Goal: Information Seeking & Learning: Check status

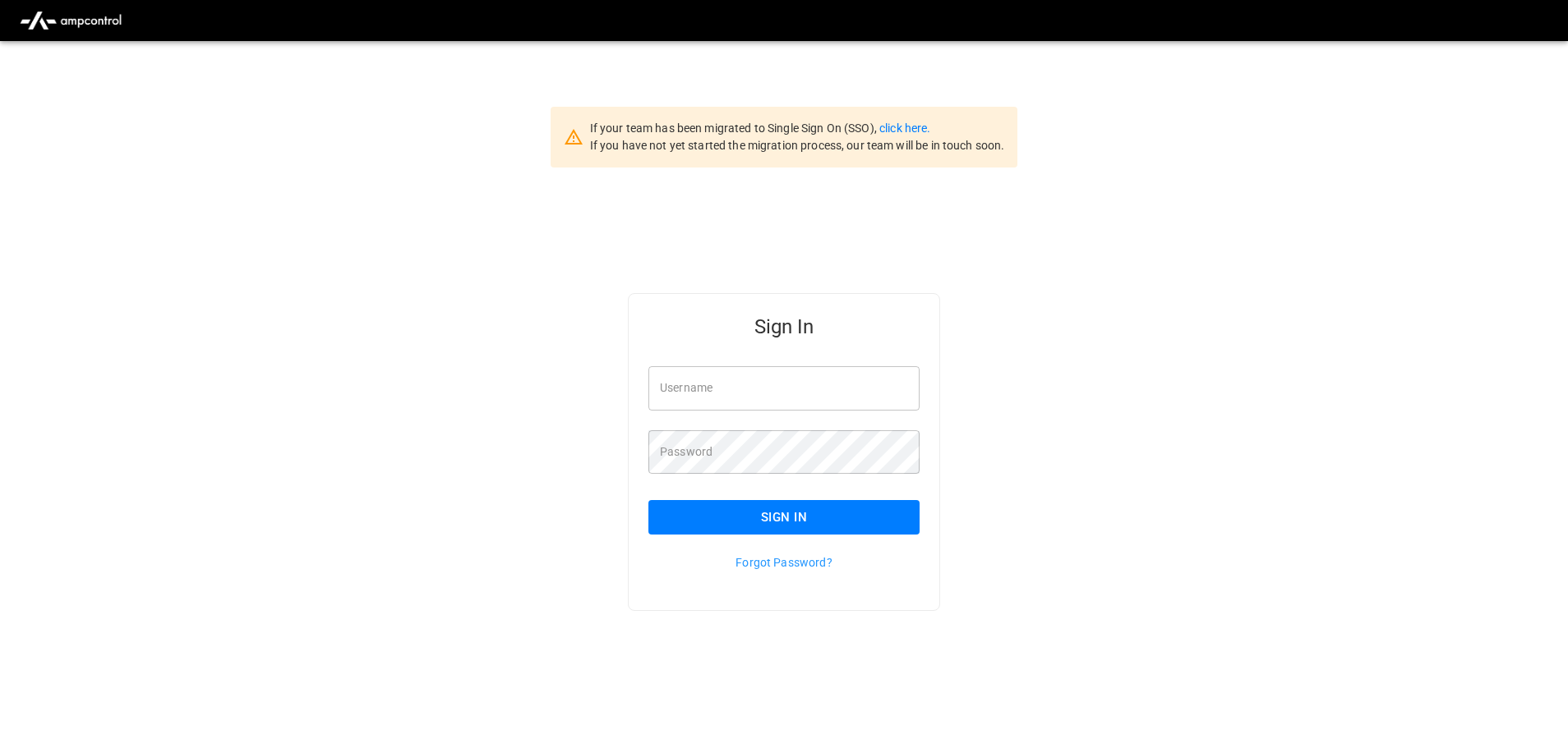
type input "**********"
click at [774, 395] on input "**********" at bounding box center [784, 388] width 271 height 44
click at [790, 515] on button "Sign In" at bounding box center [784, 517] width 271 height 34
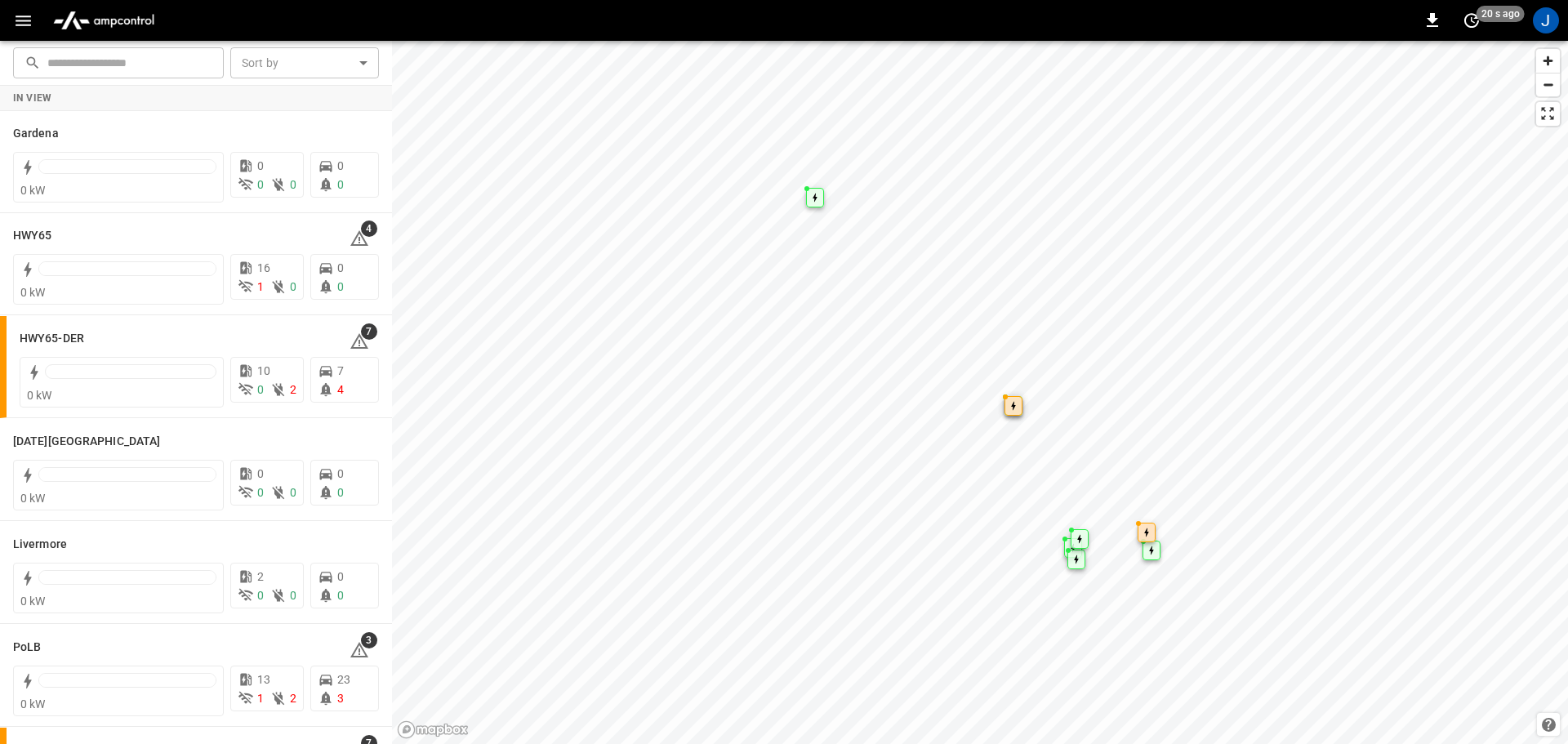
click at [28, 19] on icon "button" at bounding box center [23, 21] width 16 height 11
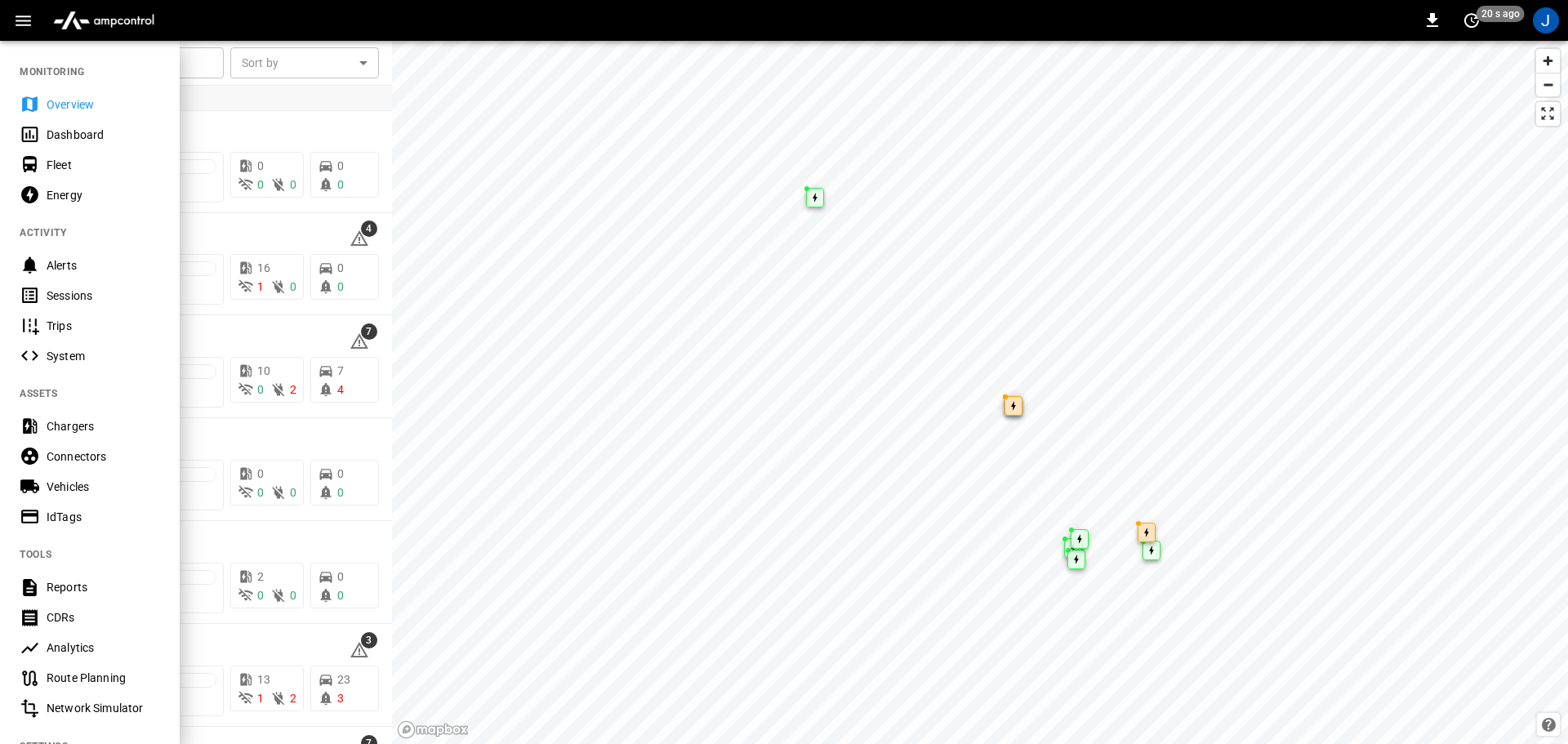
click at [89, 129] on div "Dashboard" at bounding box center [104, 135] width 114 height 17
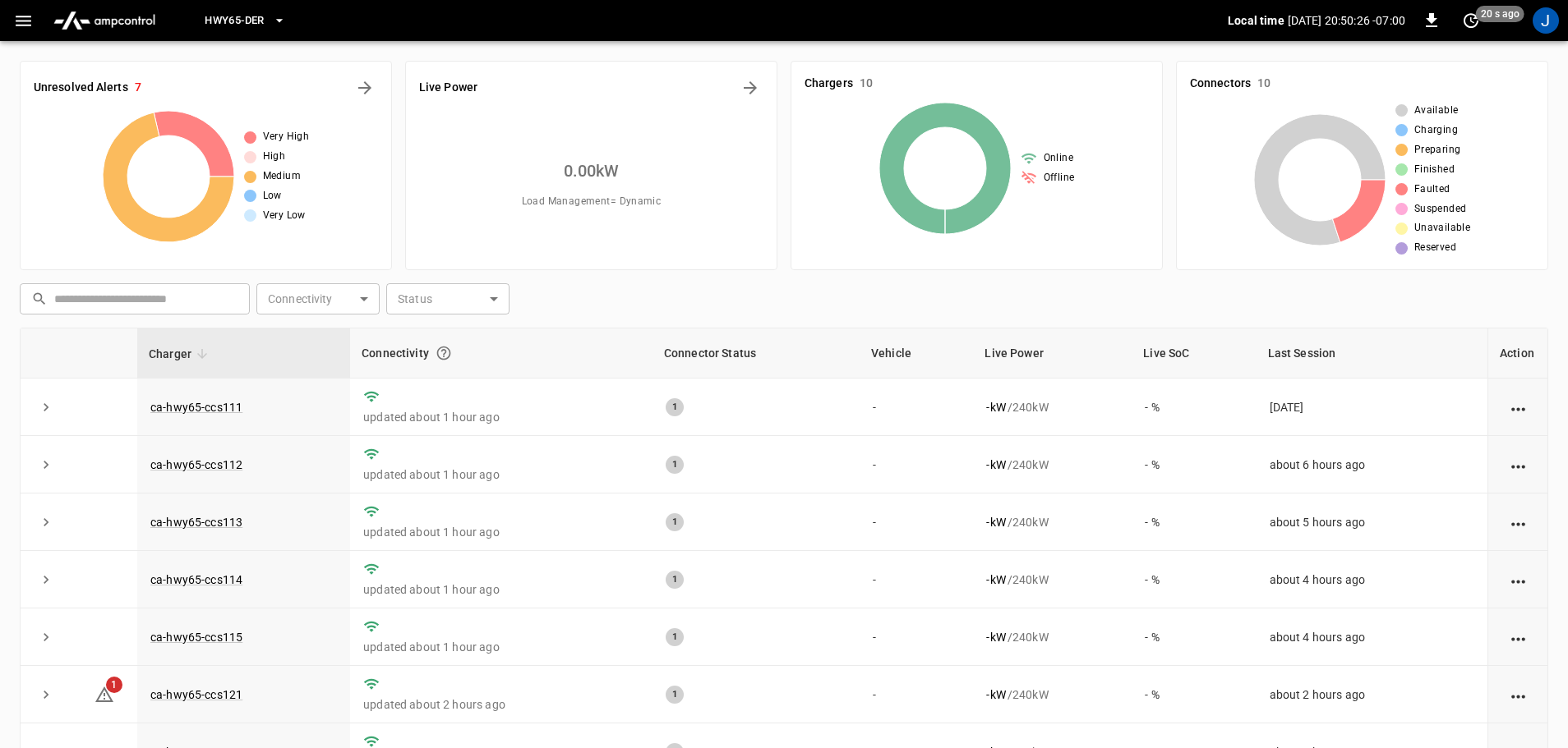
click at [281, 21] on icon "button" at bounding box center [279, 21] width 7 height 3
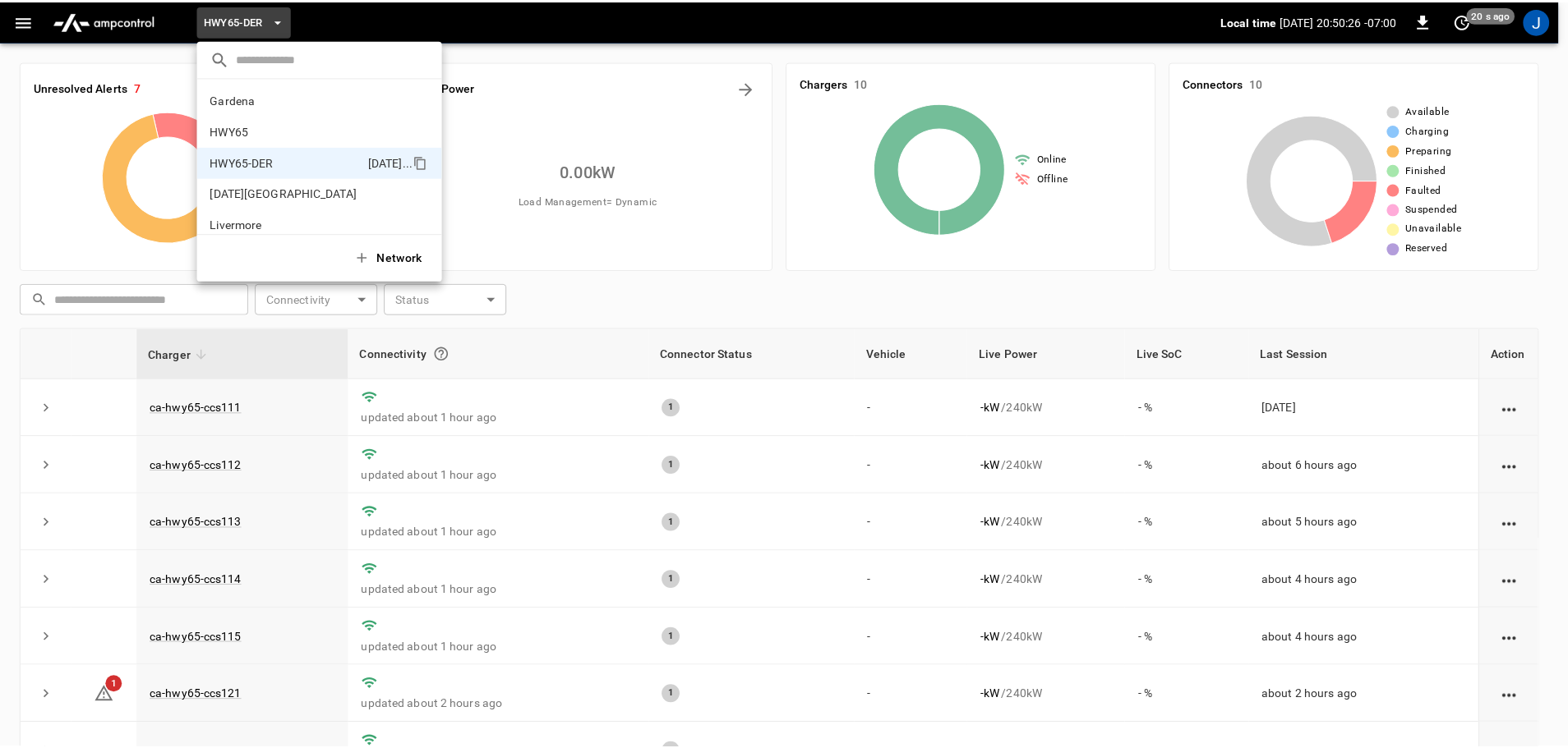
scroll to position [57, 0]
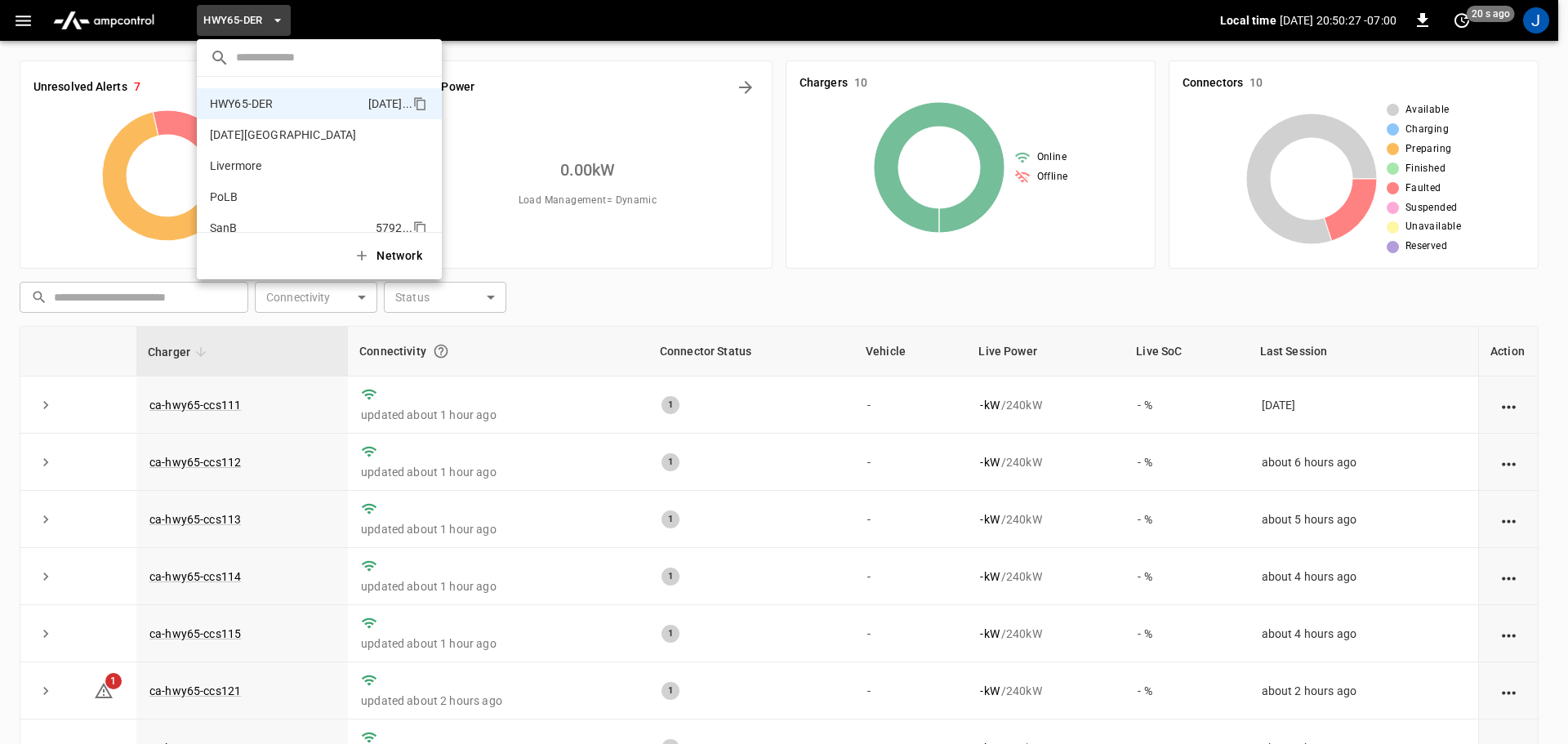
click at [228, 222] on p "SanB" at bounding box center [289, 228] width 159 height 17
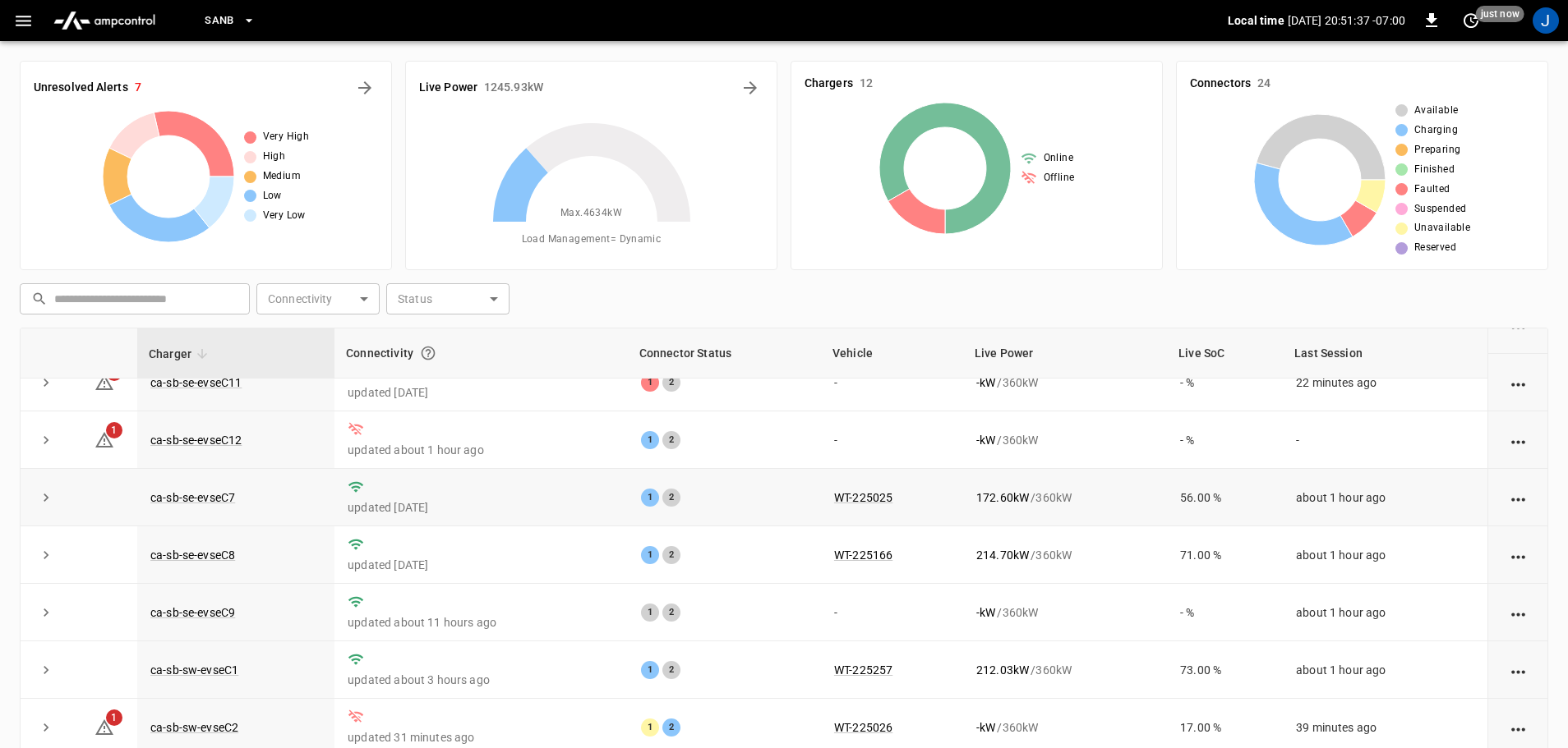
scroll to position [0, 0]
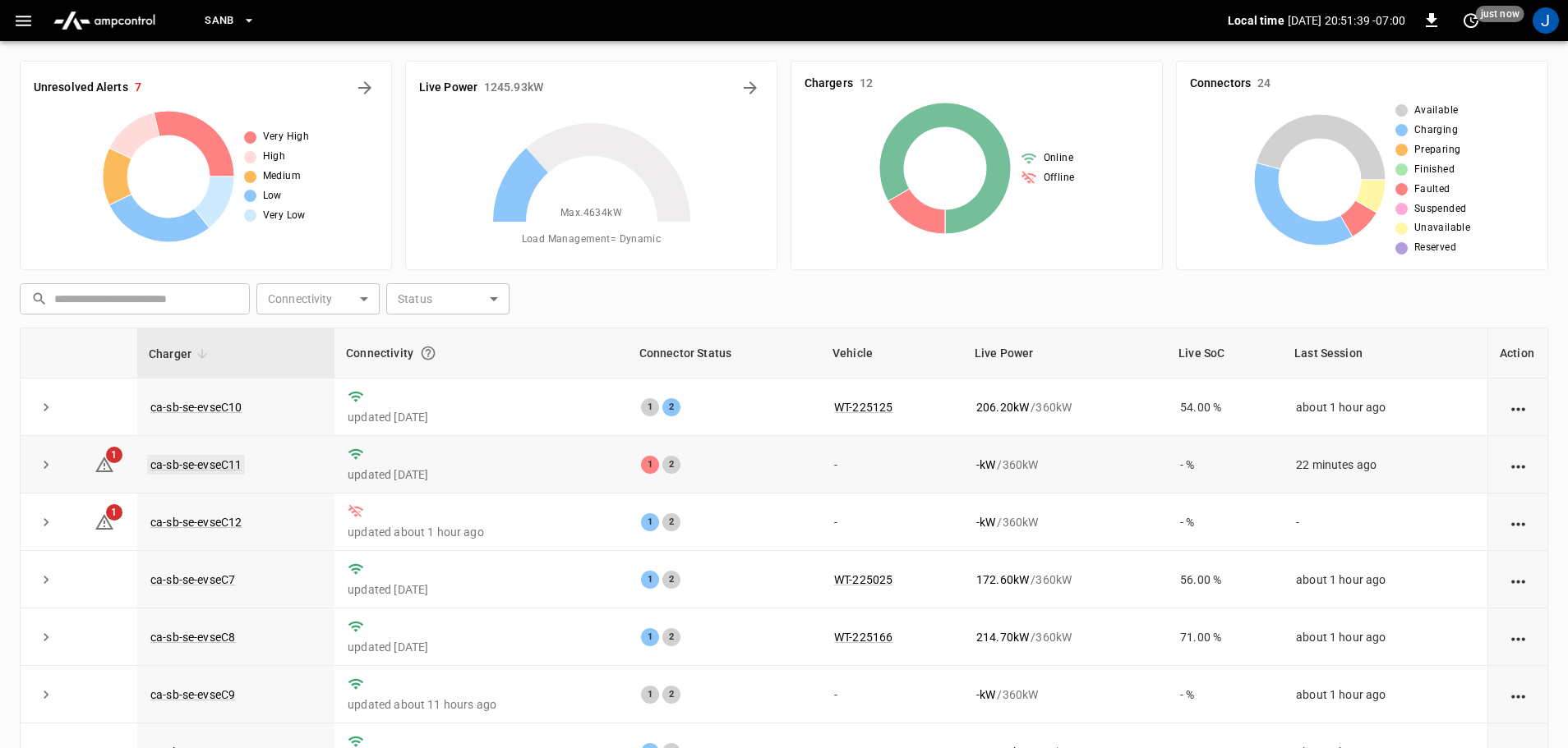
click at [203, 468] on link "ca-sb-se-evseC11" at bounding box center [196, 464] width 97 height 19
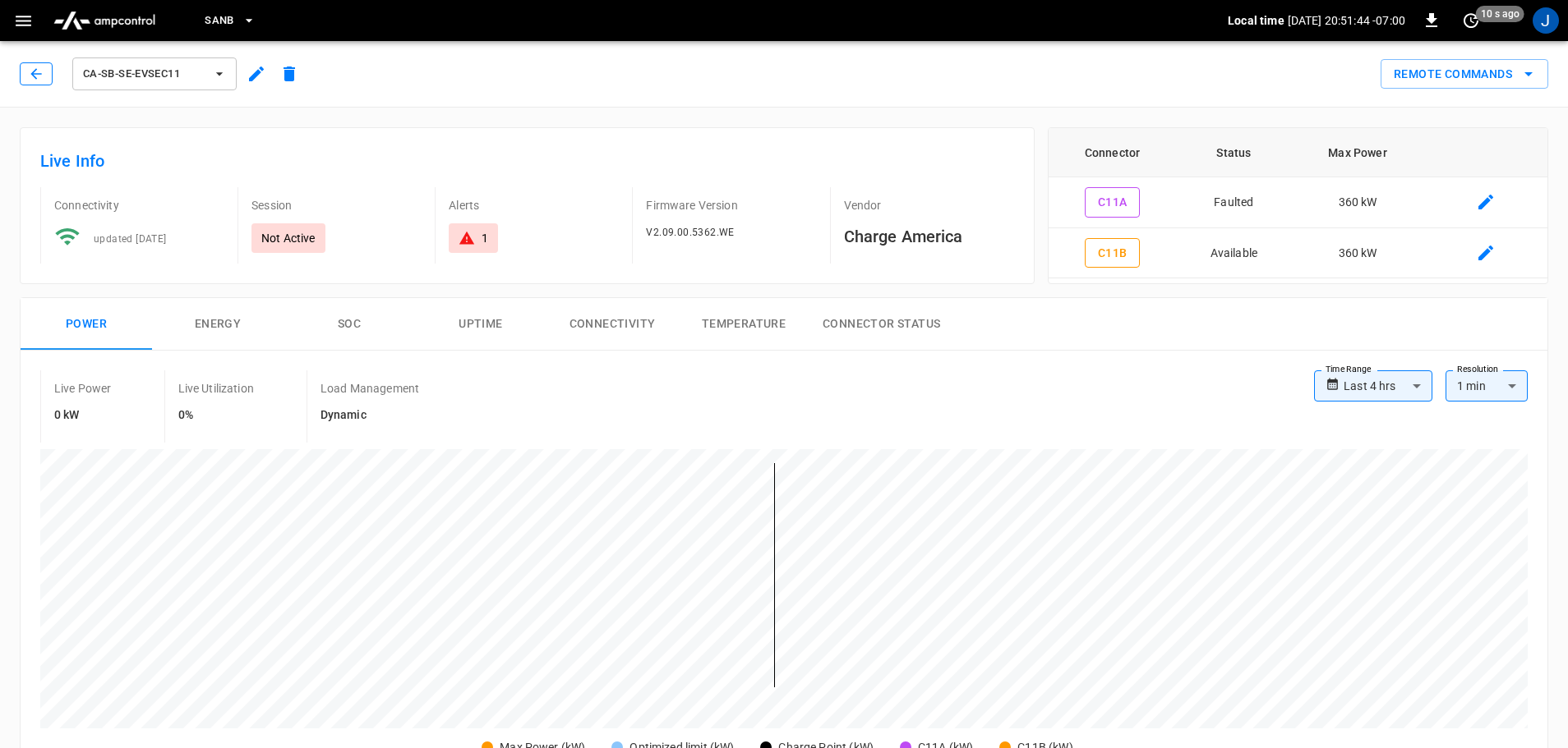
click at [32, 77] on icon "button" at bounding box center [36, 74] width 17 height 17
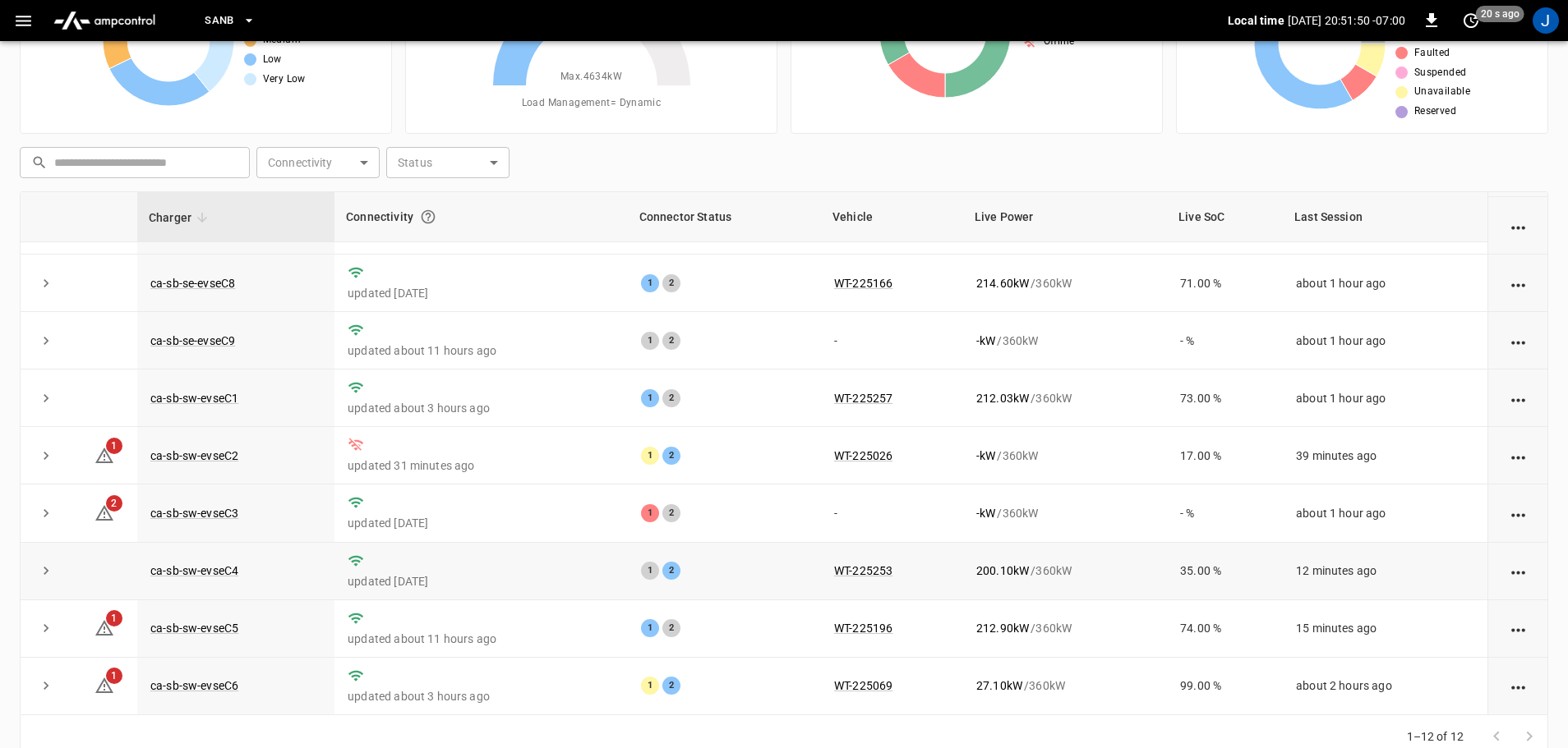
scroll to position [165, 0]
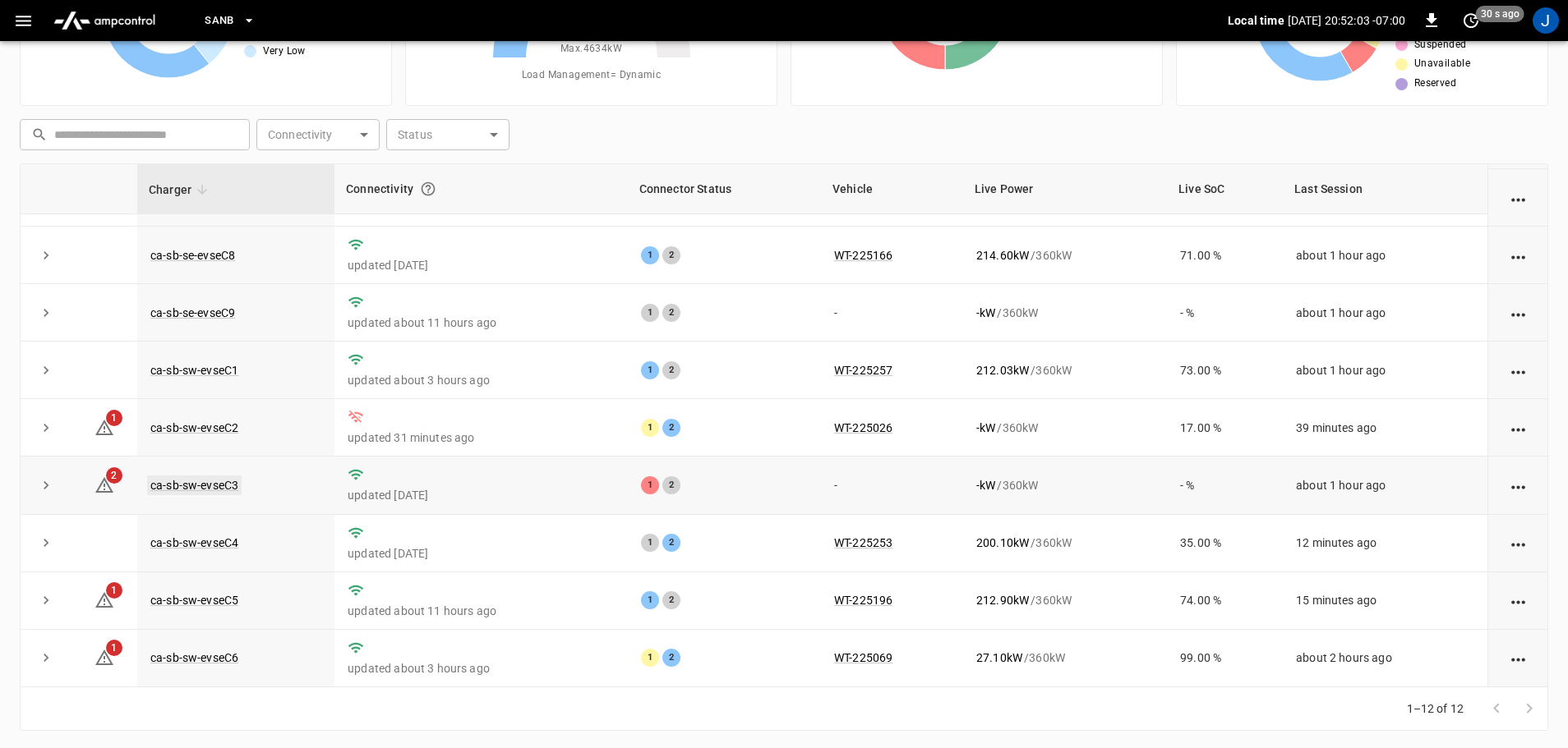
click at [194, 482] on link "ca-sb-sw-evseC3" at bounding box center [194, 484] width 95 height 19
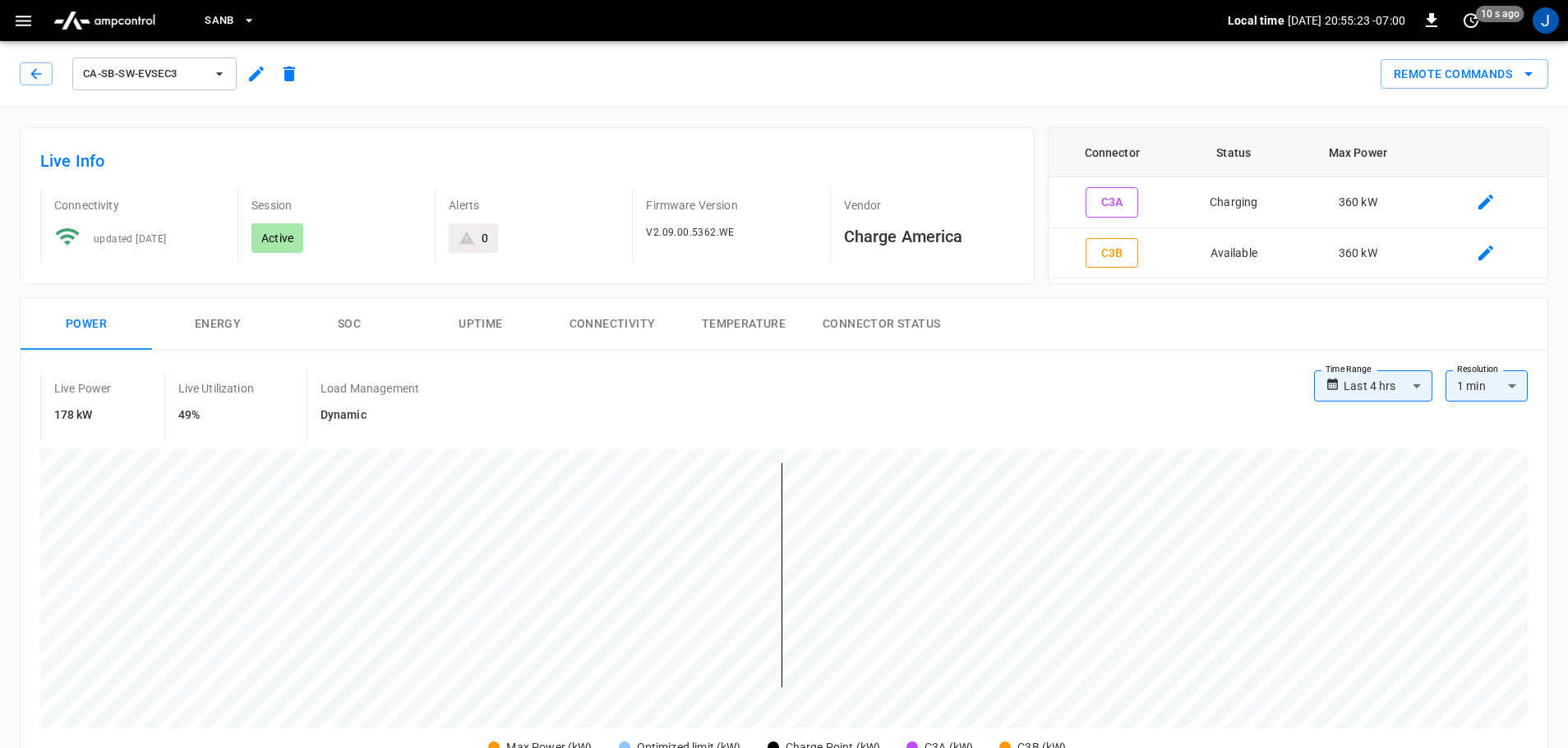
click at [29, 71] on icon "button" at bounding box center [36, 74] width 17 height 17
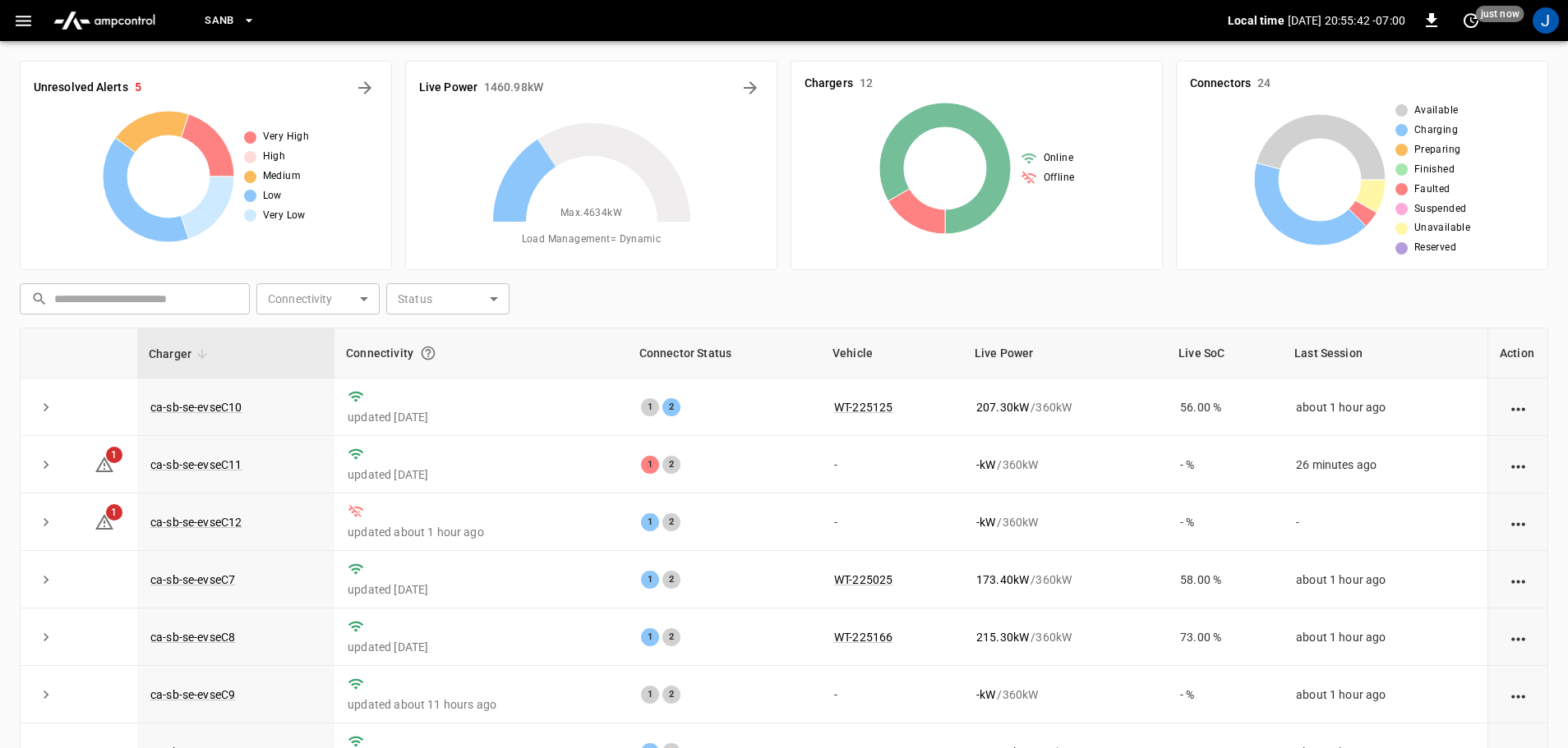
click at [19, 17] on icon "button" at bounding box center [24, 21] width 20 height 20
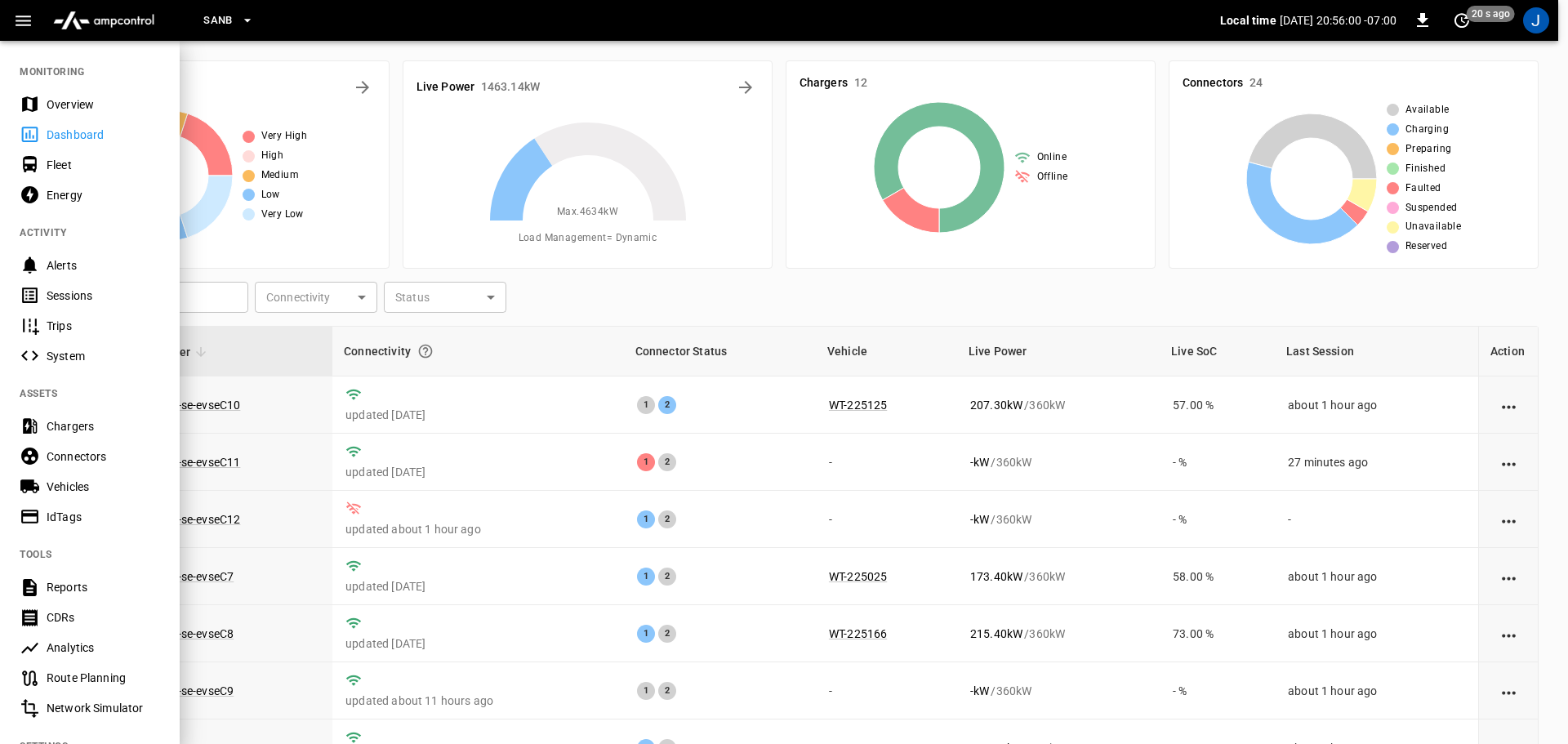
click at [1090, 472] on div at bounding box center [784, 372] width 1568 height 744
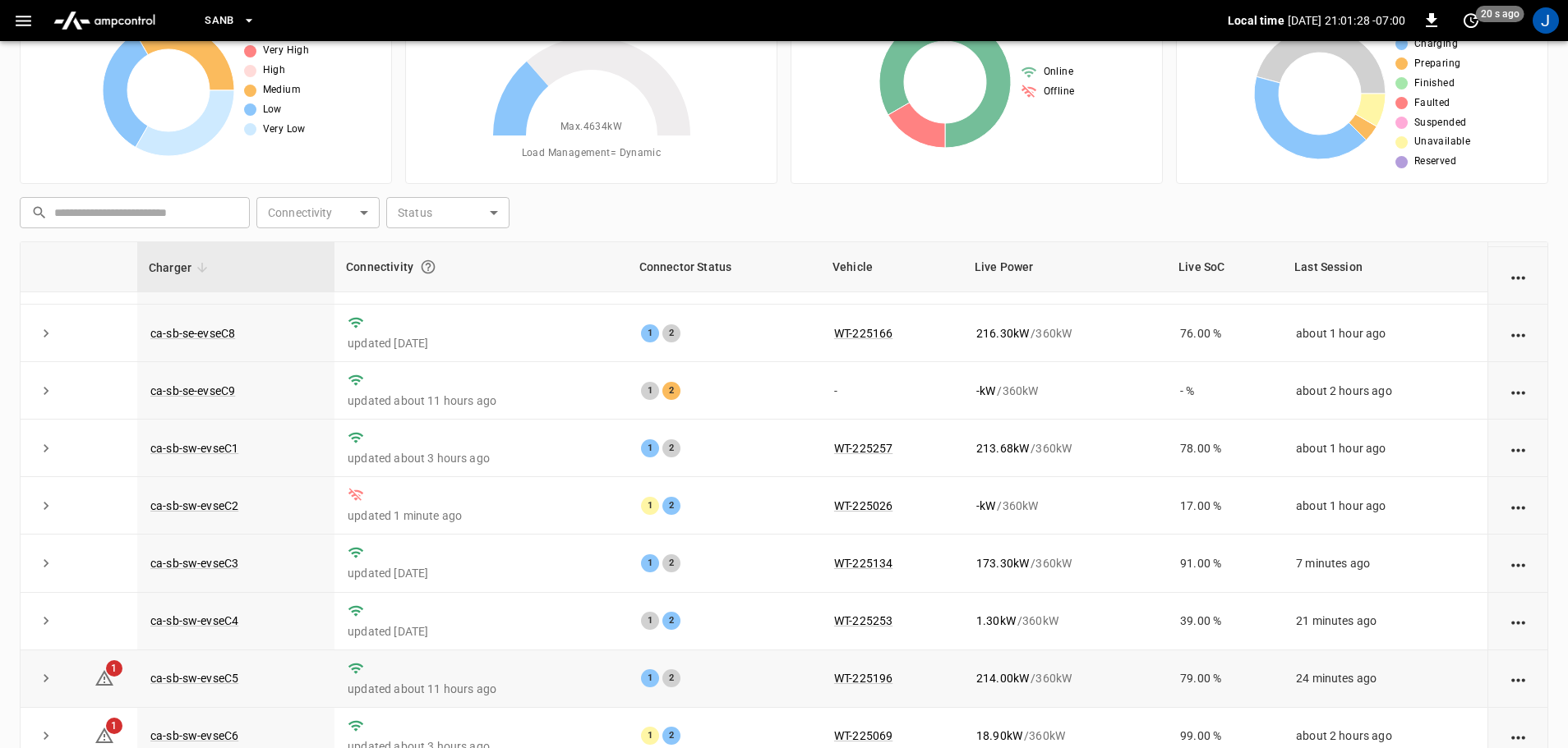
scroll to position [167, 0]
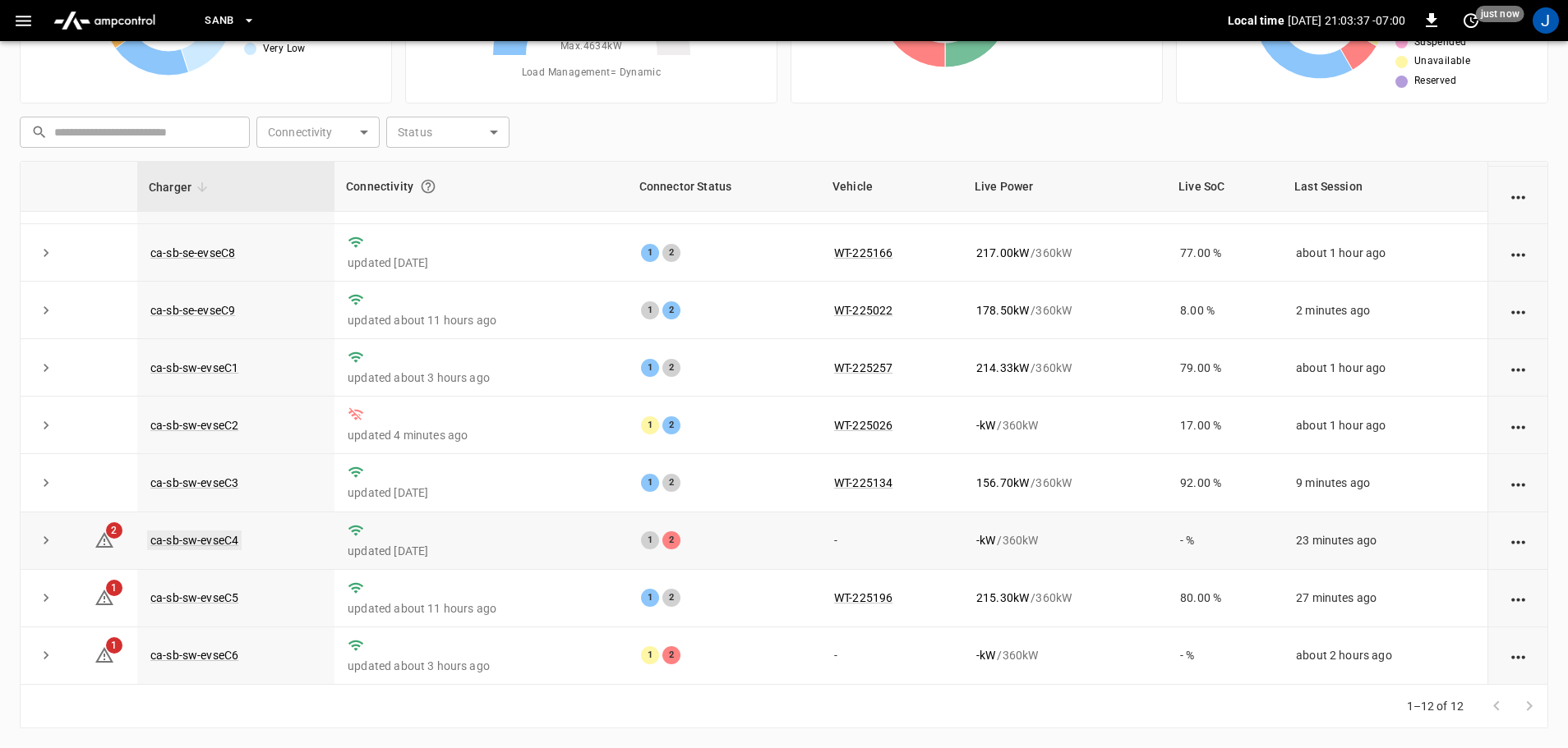
click at [193, 541] on link "ca-sb-sw-evseC4" at bounding box center [194, 540] width 95 height 19
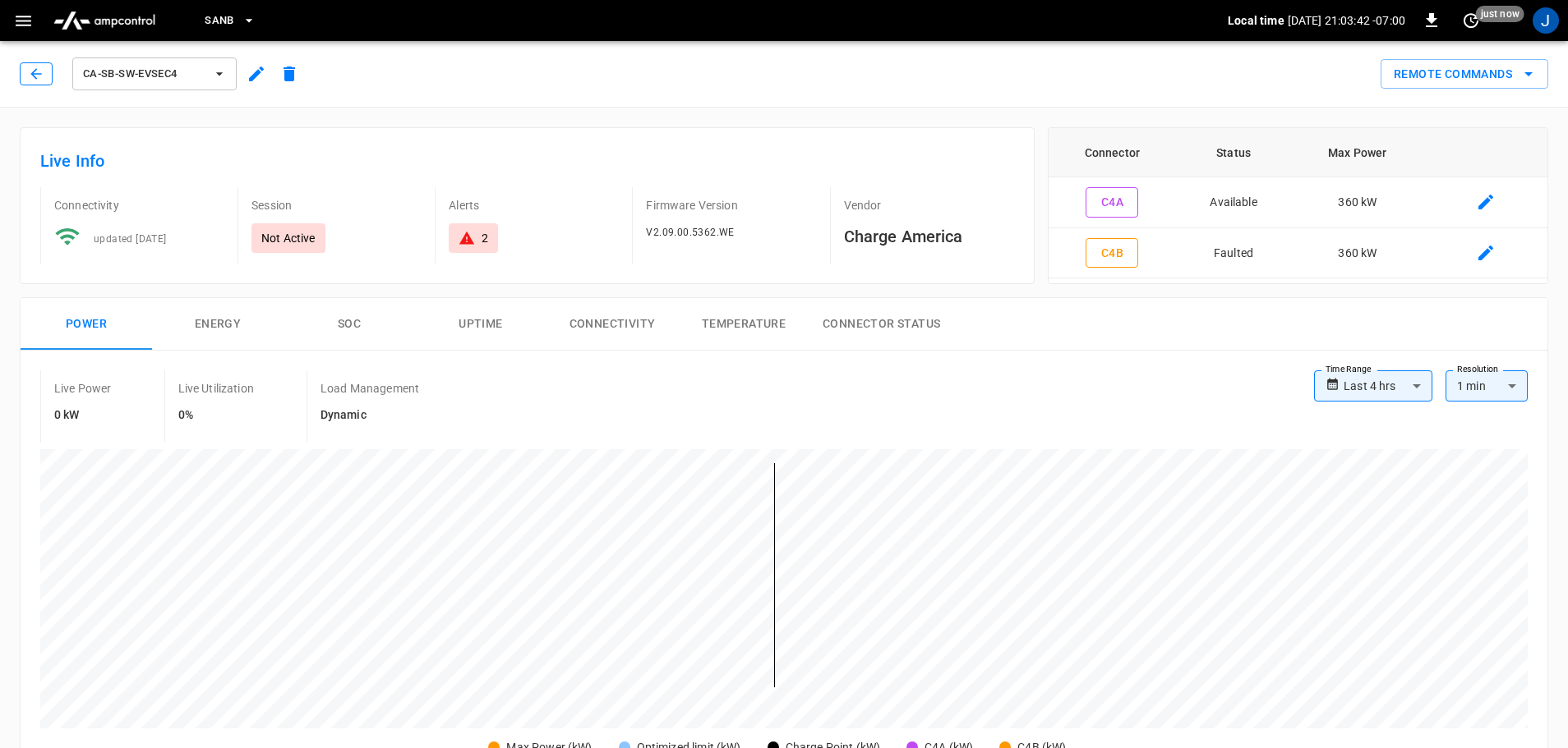
click at [39, 73] on icon "button" at bounding box center [36, 74] width 17 height 17
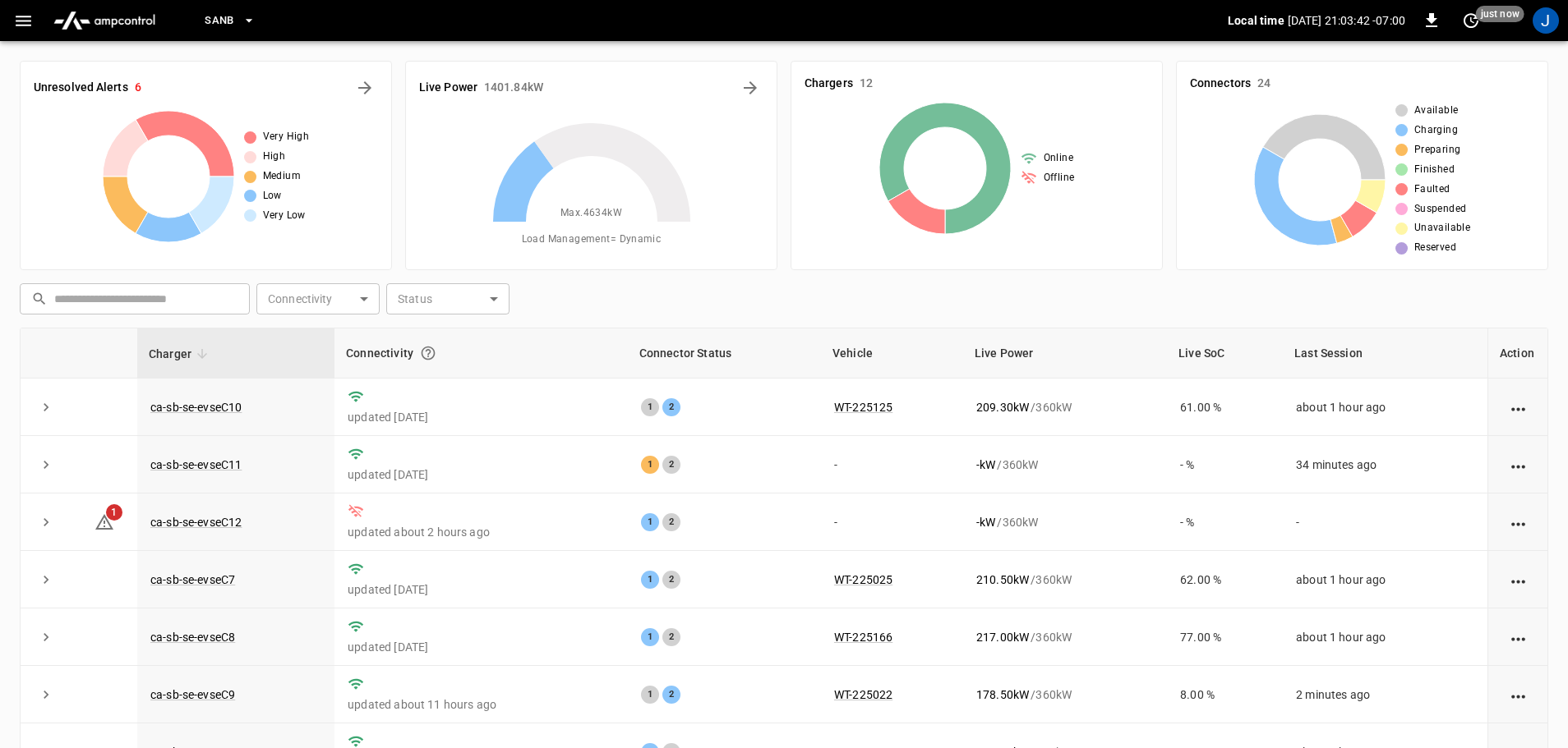
scroll to position [167, 0]
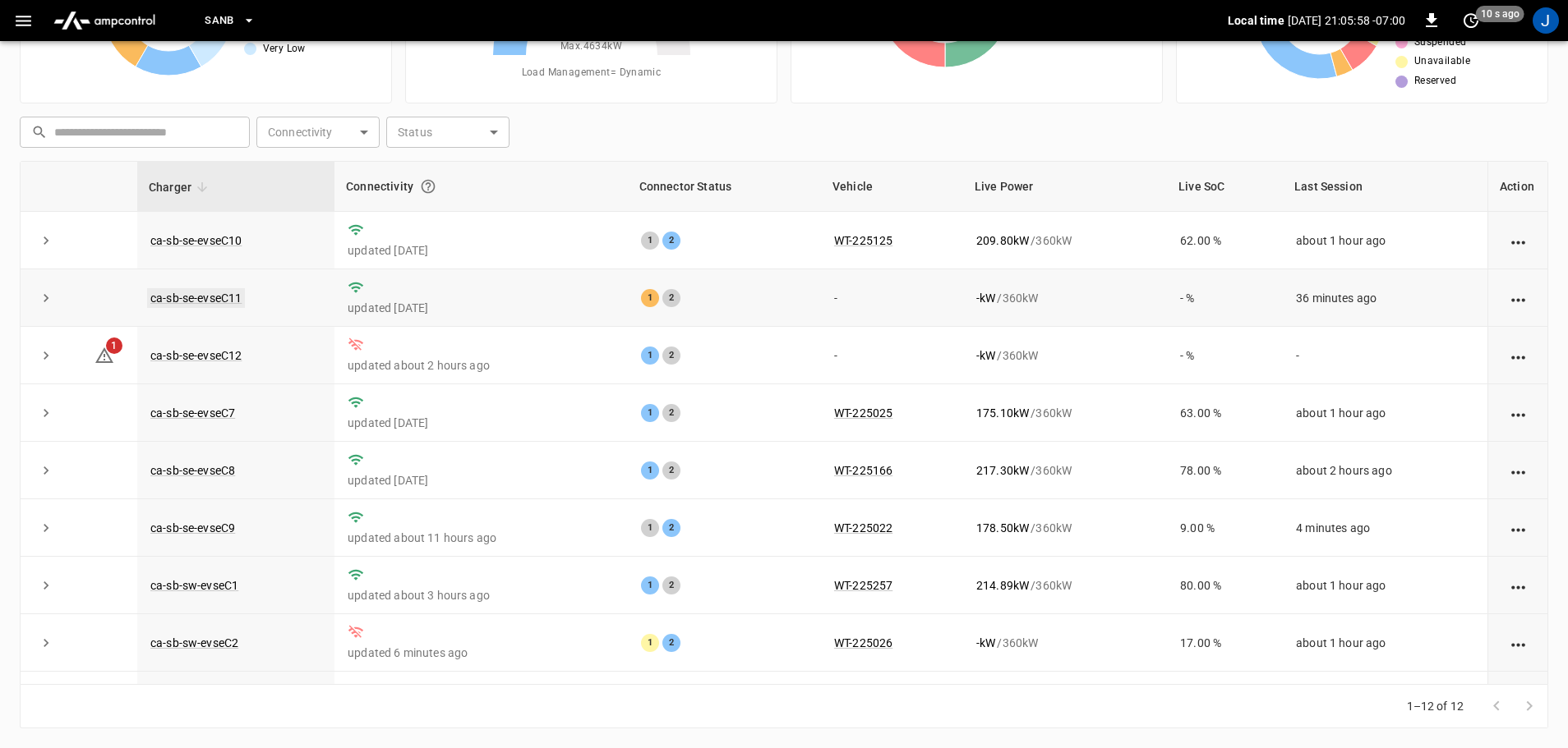
click at [204, 295] on link "ca-sb-se-evseC11" at bounding box center [196, 297] width 97 height 19
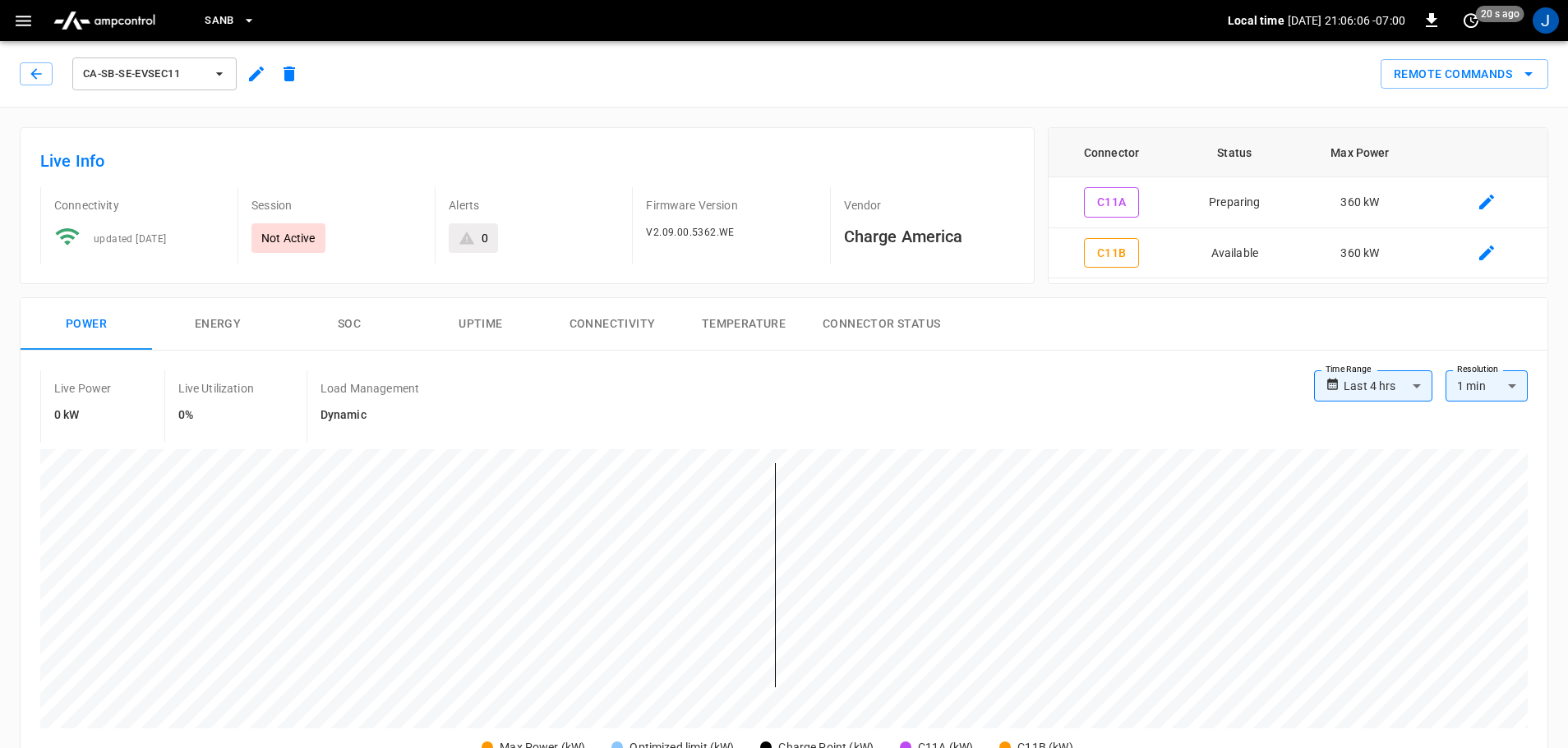
click at [18, 18] on icon "button" at bounding box center [24, 21] width 20 height 20
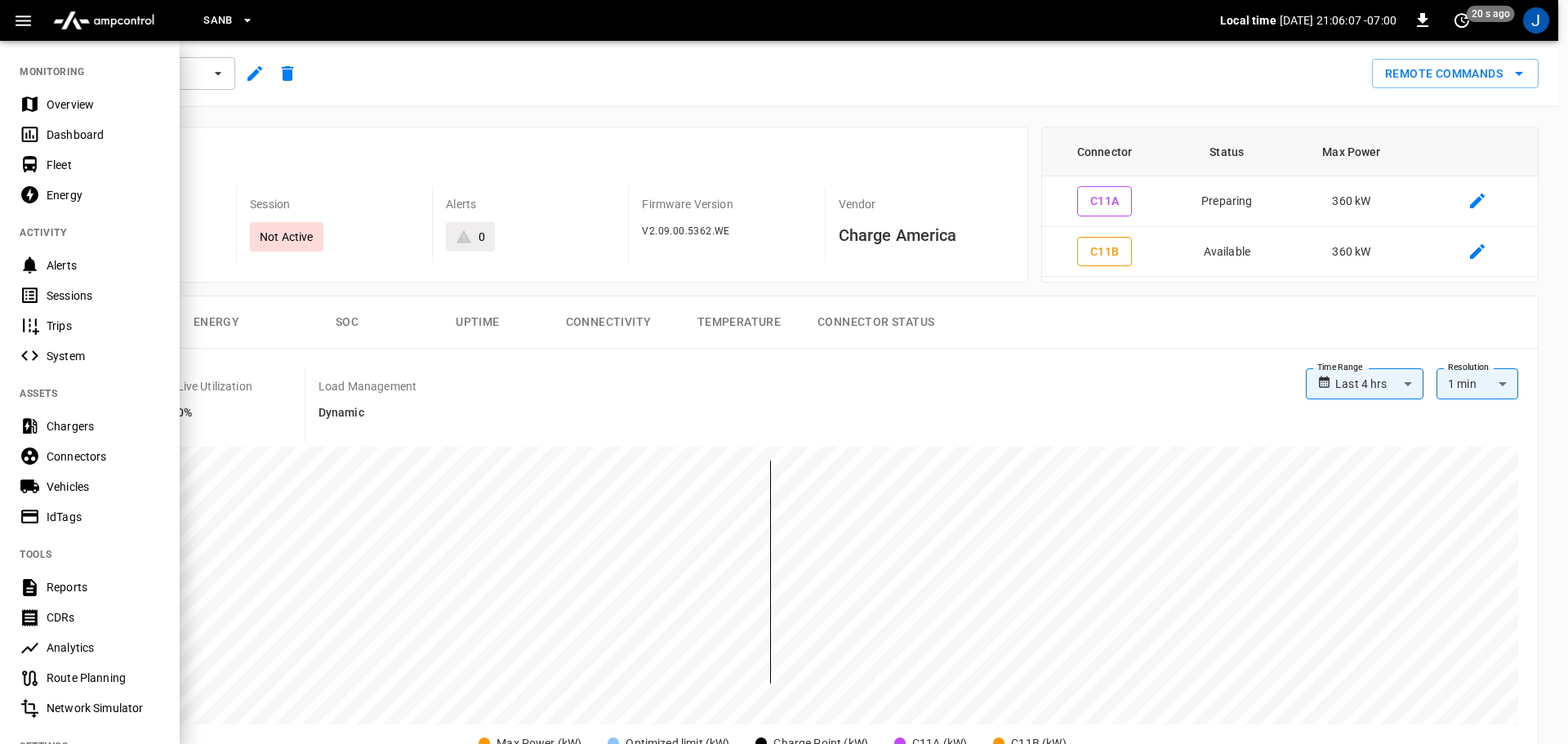
click at [463, 137] on div at bounding box center [784, 372] width 1568 height 744
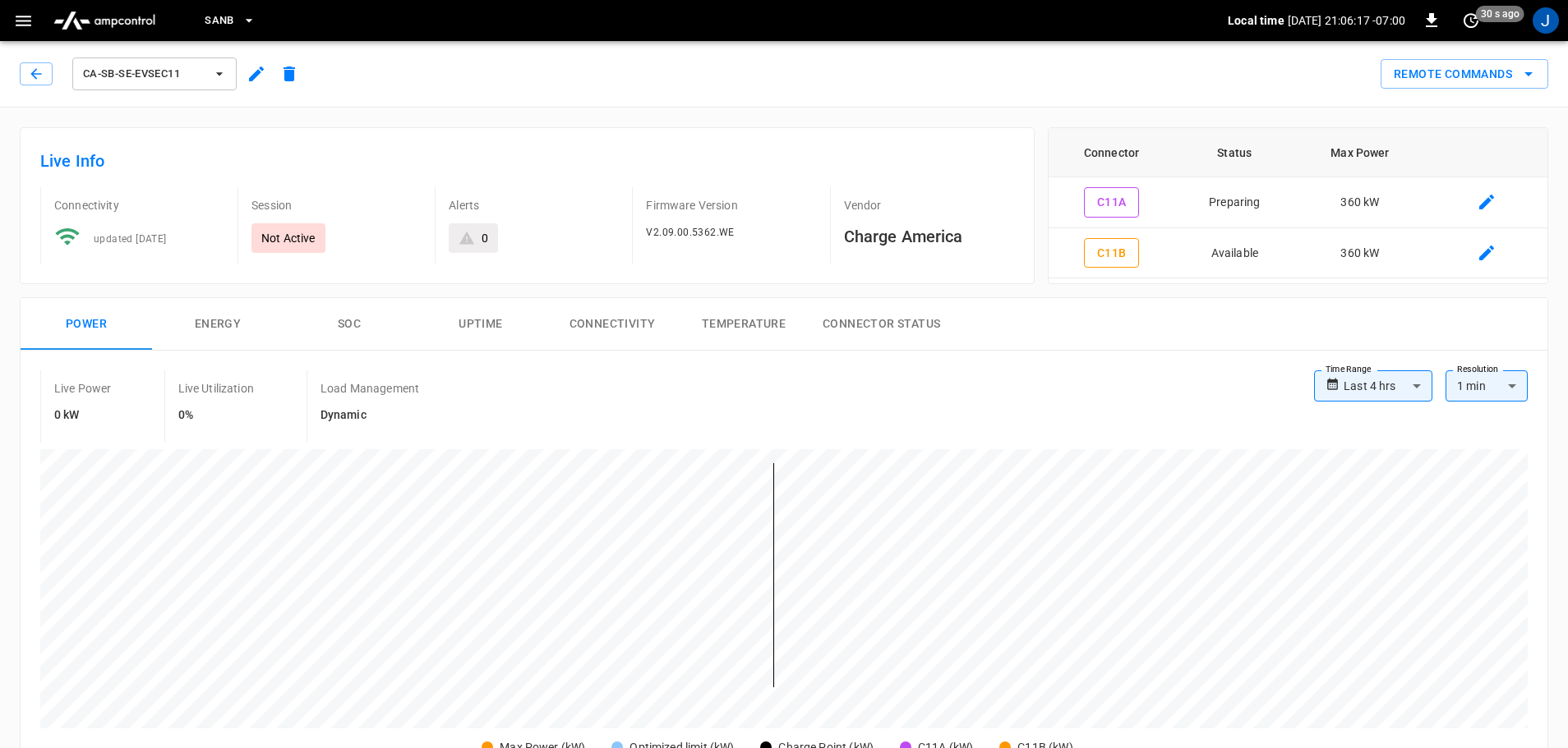
click at [25, 58] on div "ca-sb-se-evseC11" at bounding box center [162, 74] width 286 height 39
click at [34, 75] on icon "button" at bounding box center [36, 74] width 17 height 17
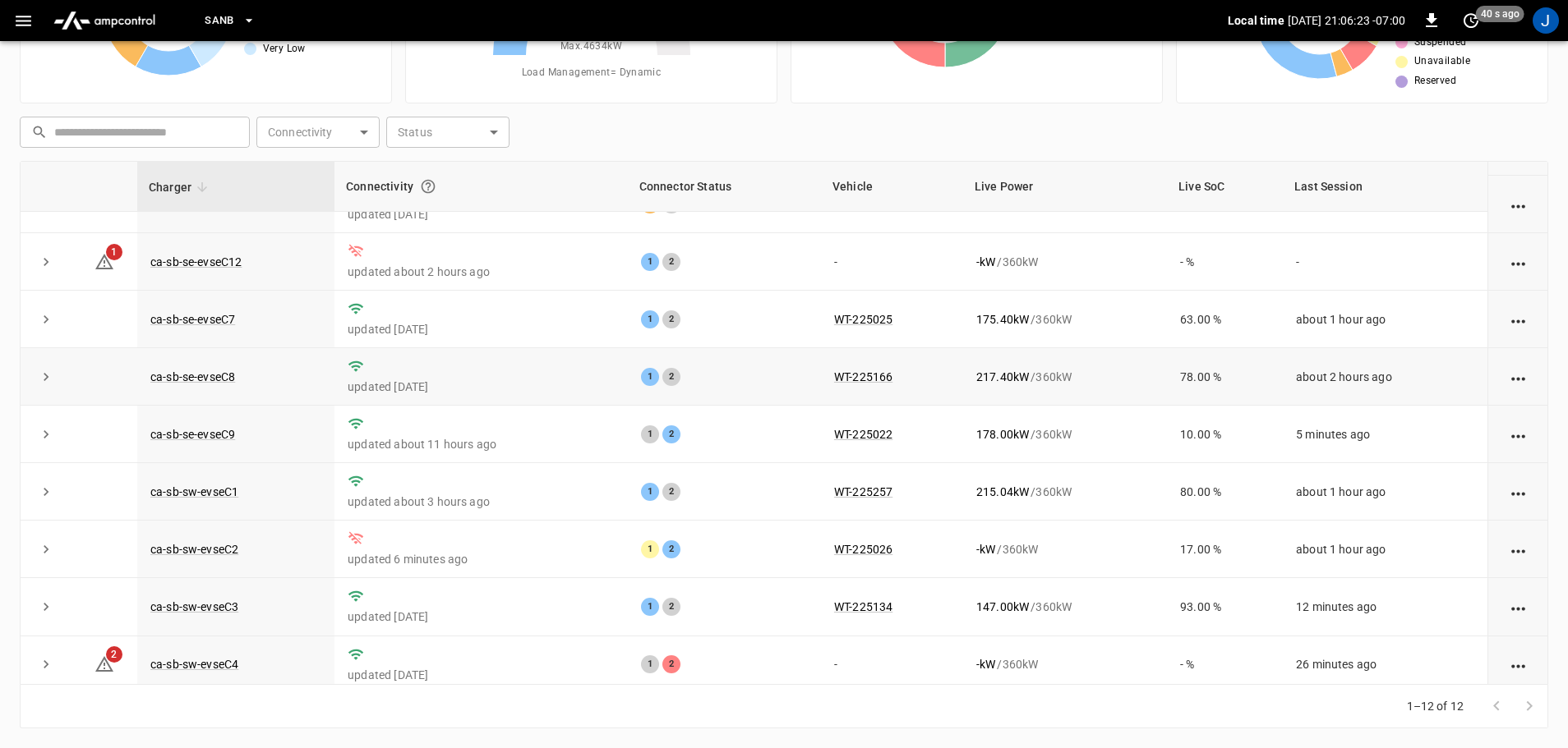
scroll to position [228, 0]
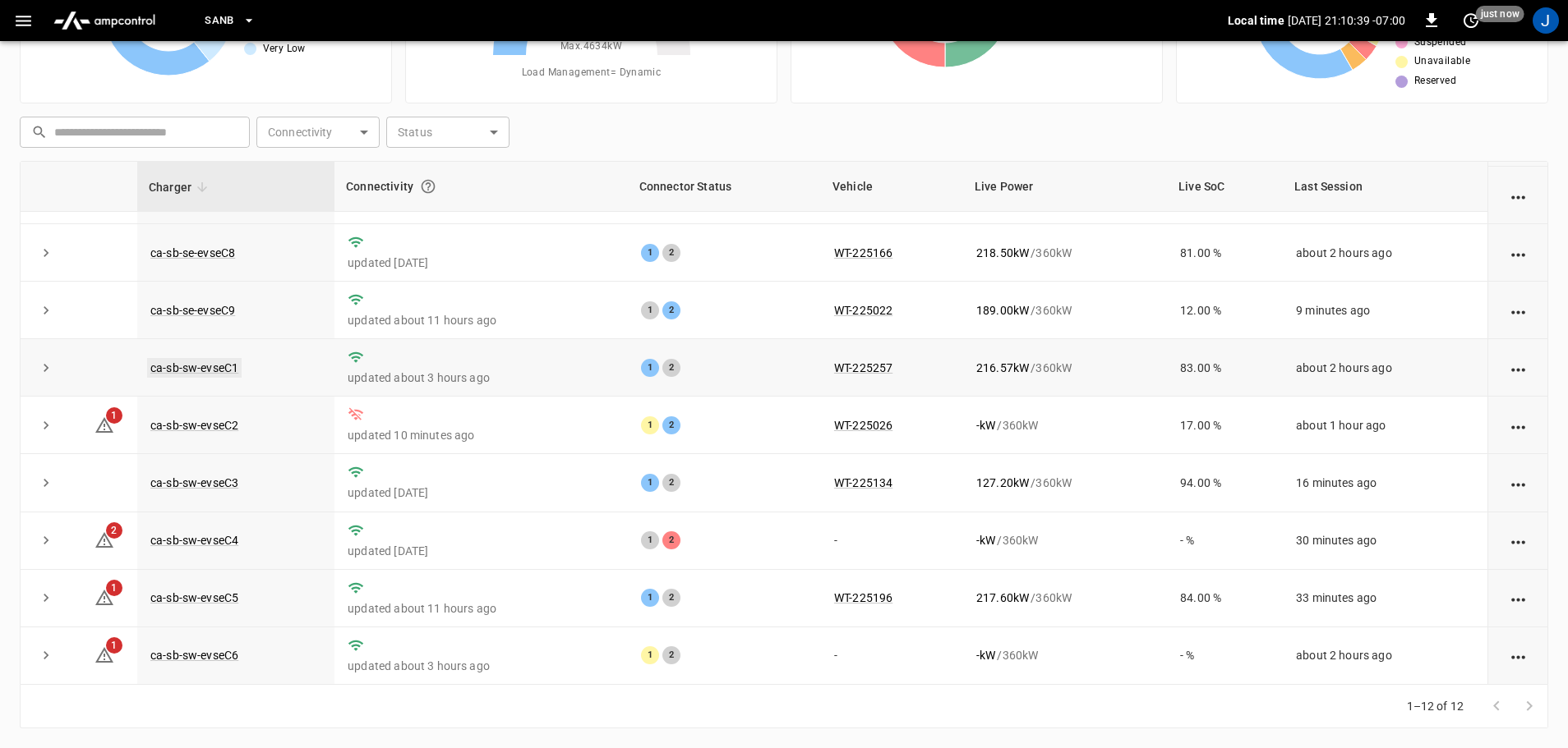
click at [231, 363] on link "ca-sb-sw-evseC1" at bounding box center [194, 368] width 95 height 19
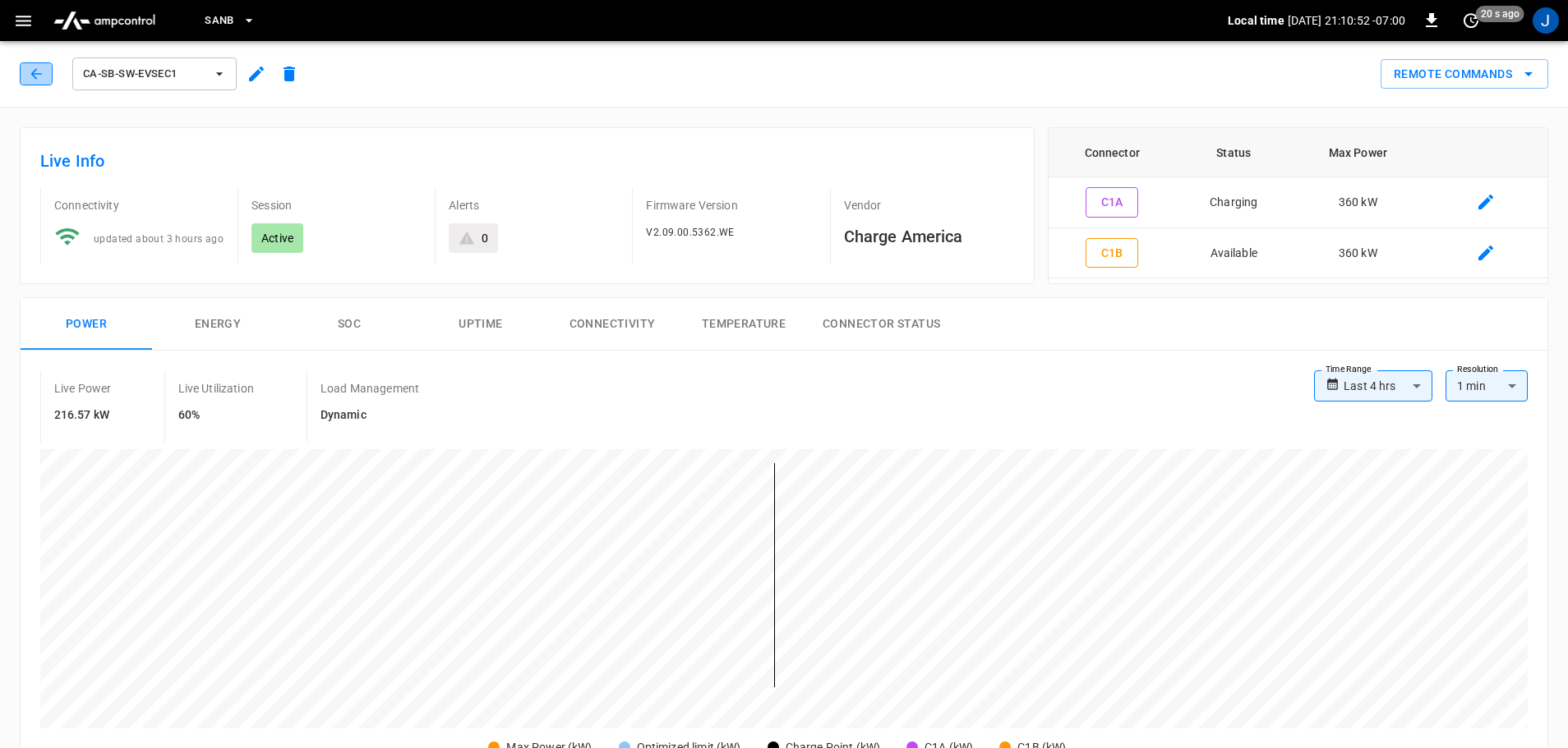
click at [34, 73] on icon "button" at bounding box center [36, 74] width 17 height 17
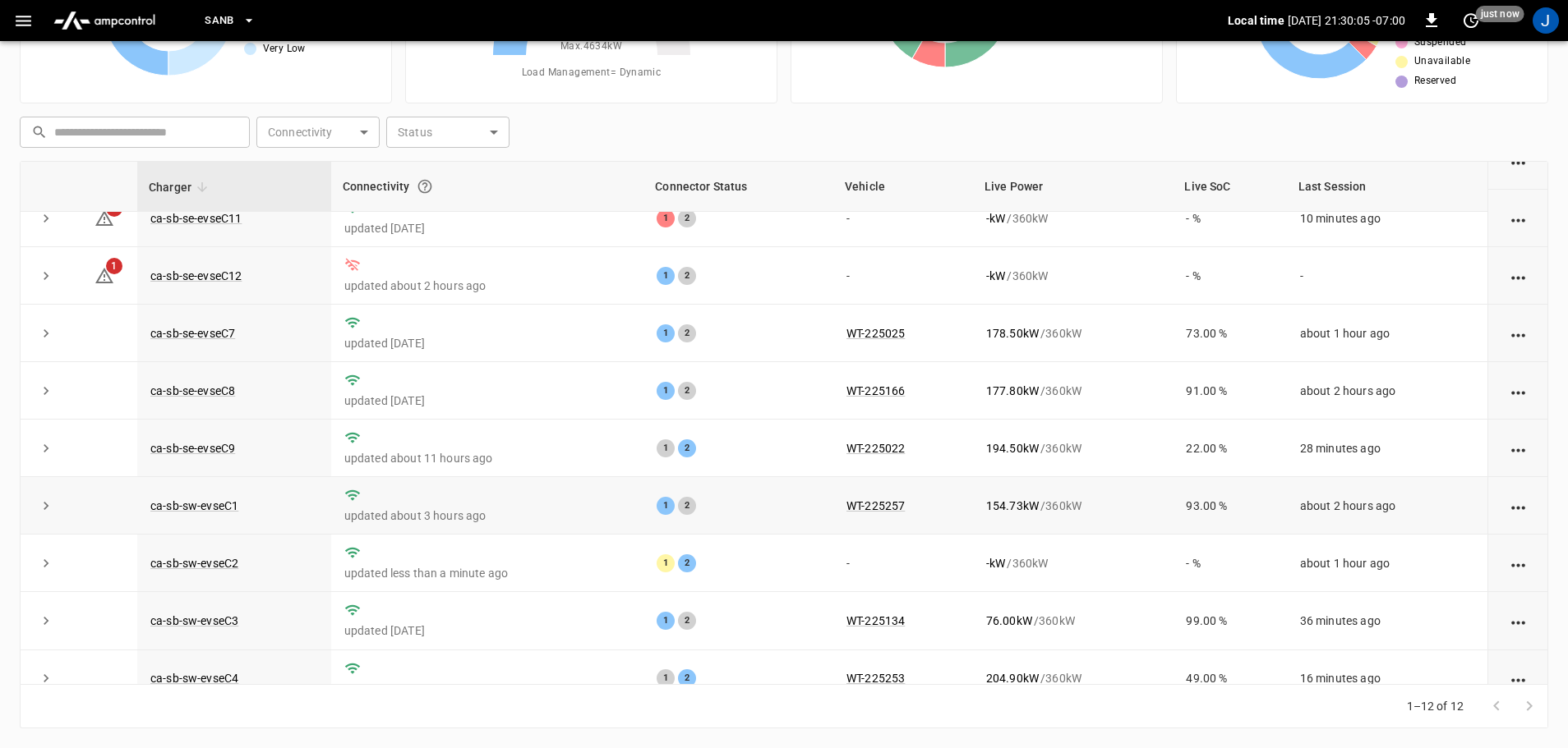
scroll to position [165, 0]
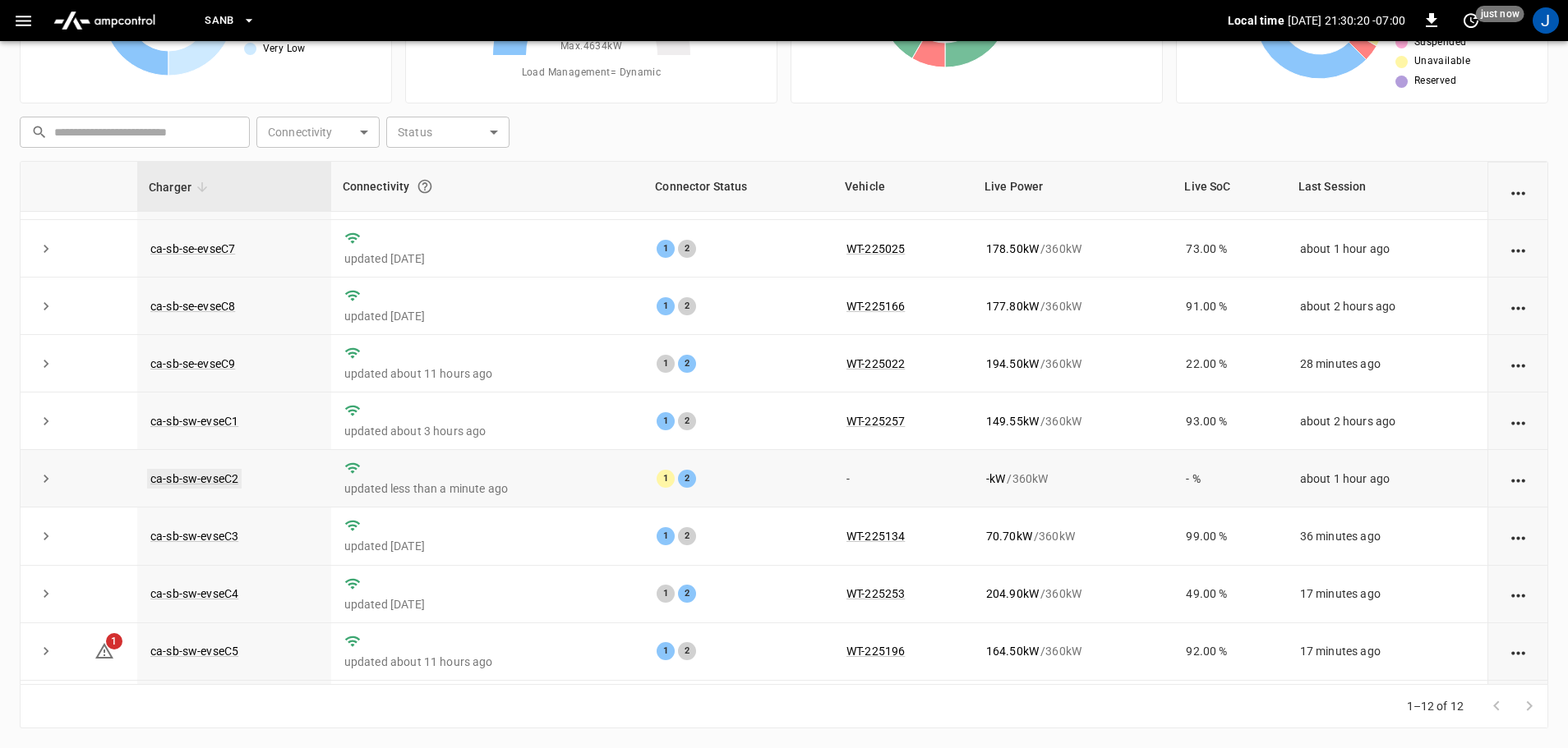
click at [208, 485] on link "ca-sb-sw-evseC2" at bounding box center [194, 479] width 95 height 19
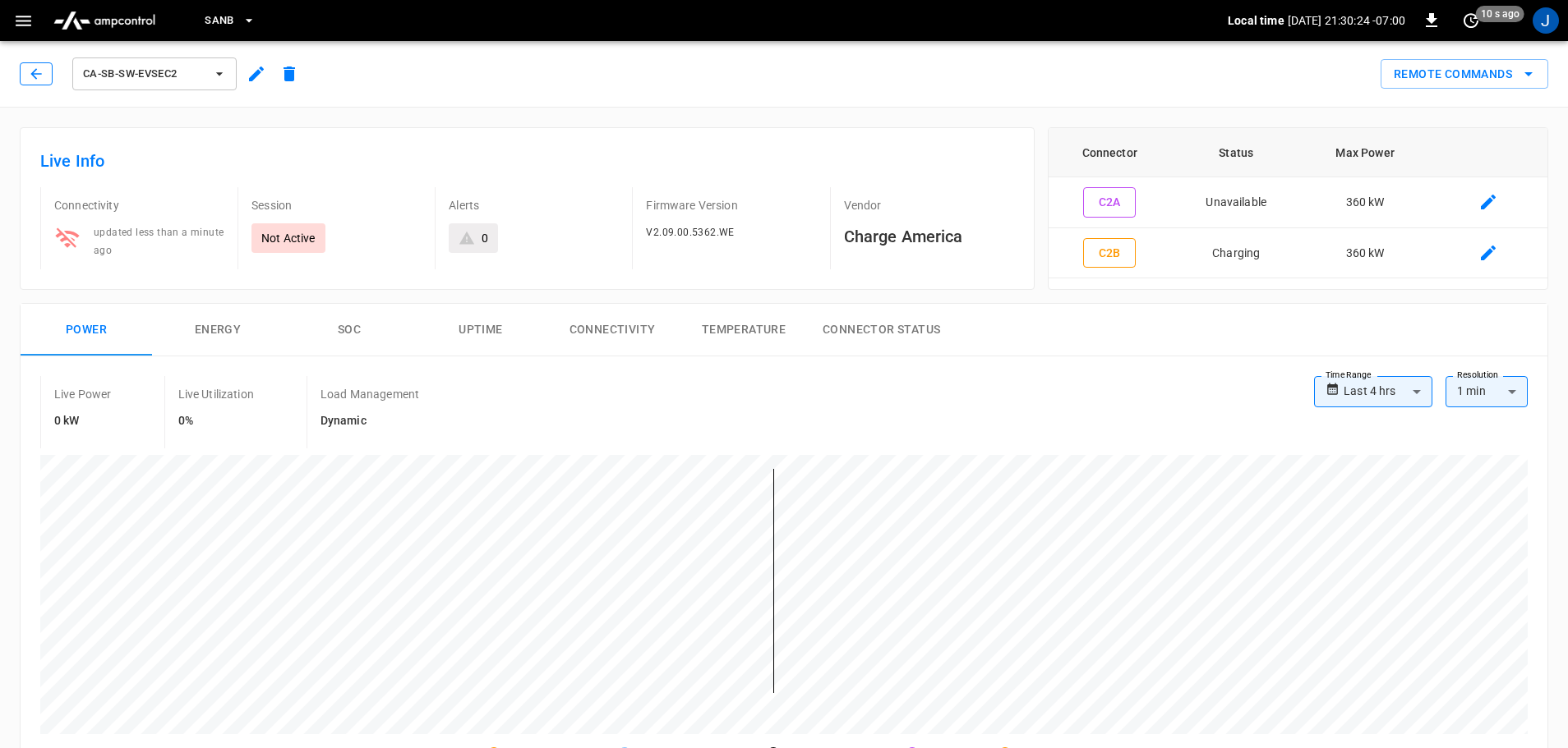
click at [25, 67] on button "button" at bounding box center [35, 73] width 33 height 23
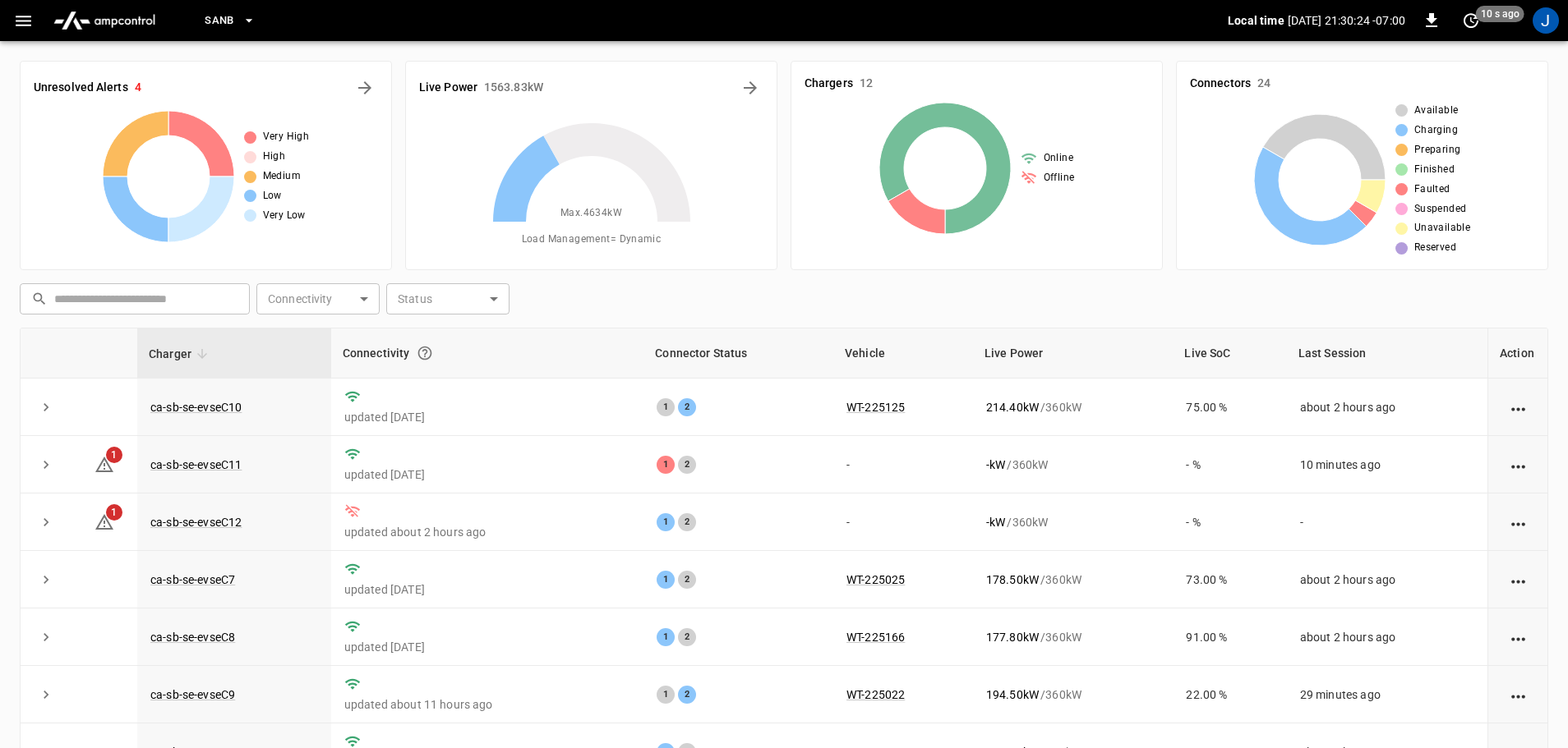
scroll to position [167, 0]
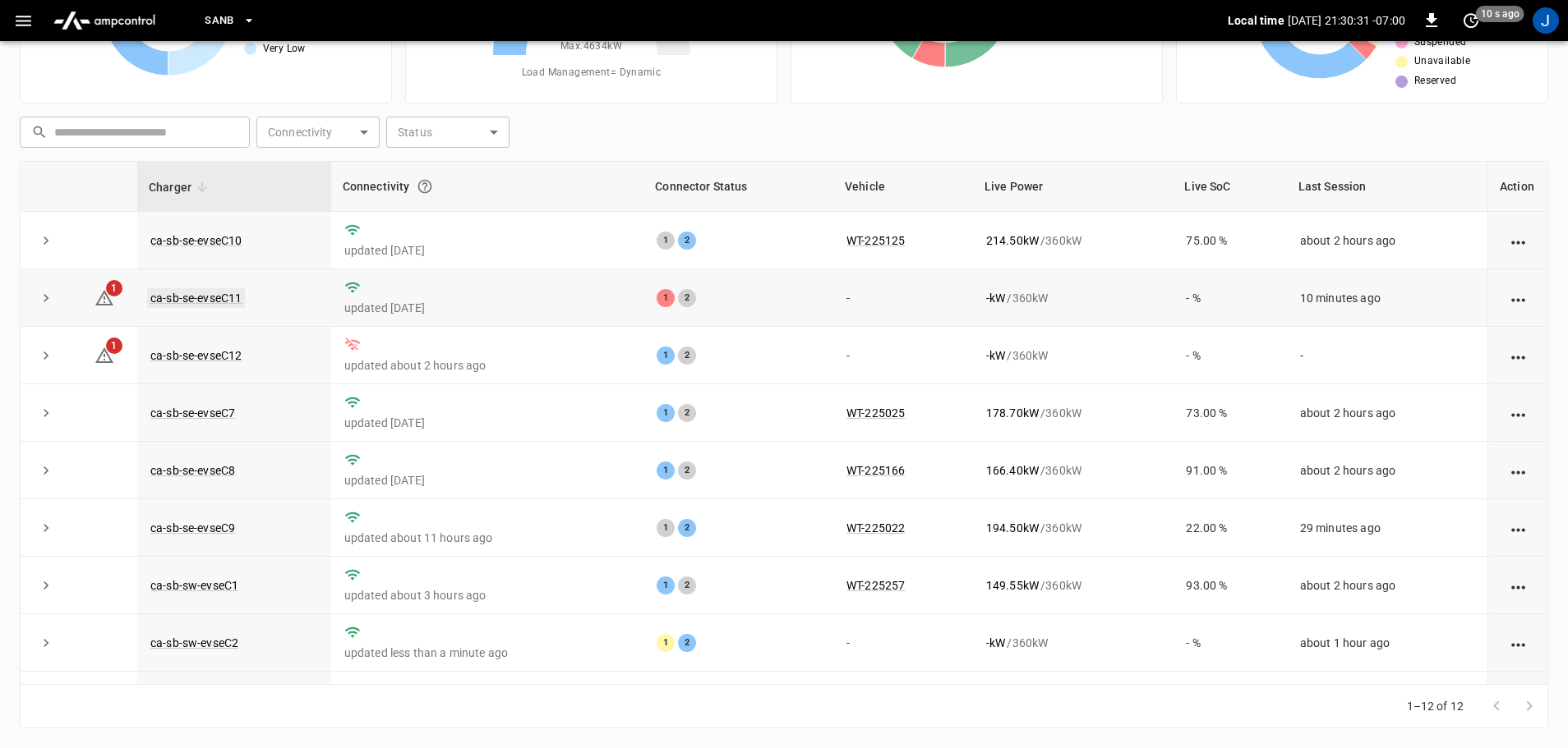
click at [225, 296] on link "ca-sb-se-evseC11" at bounding box center [196, 297] width 97 height 19
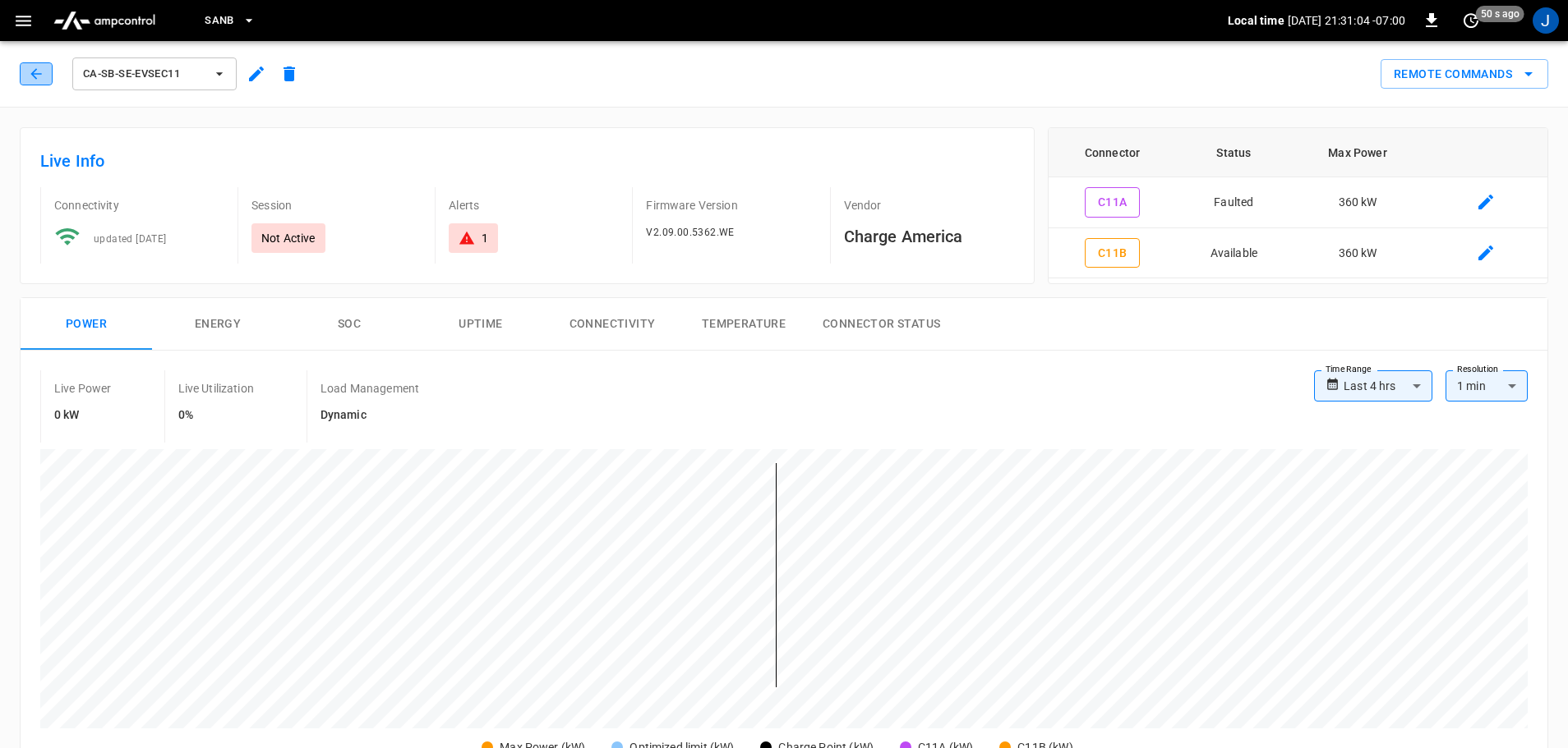
click at [20, 76] on button "button" at bounding box center [35, 73] width 33 height 23
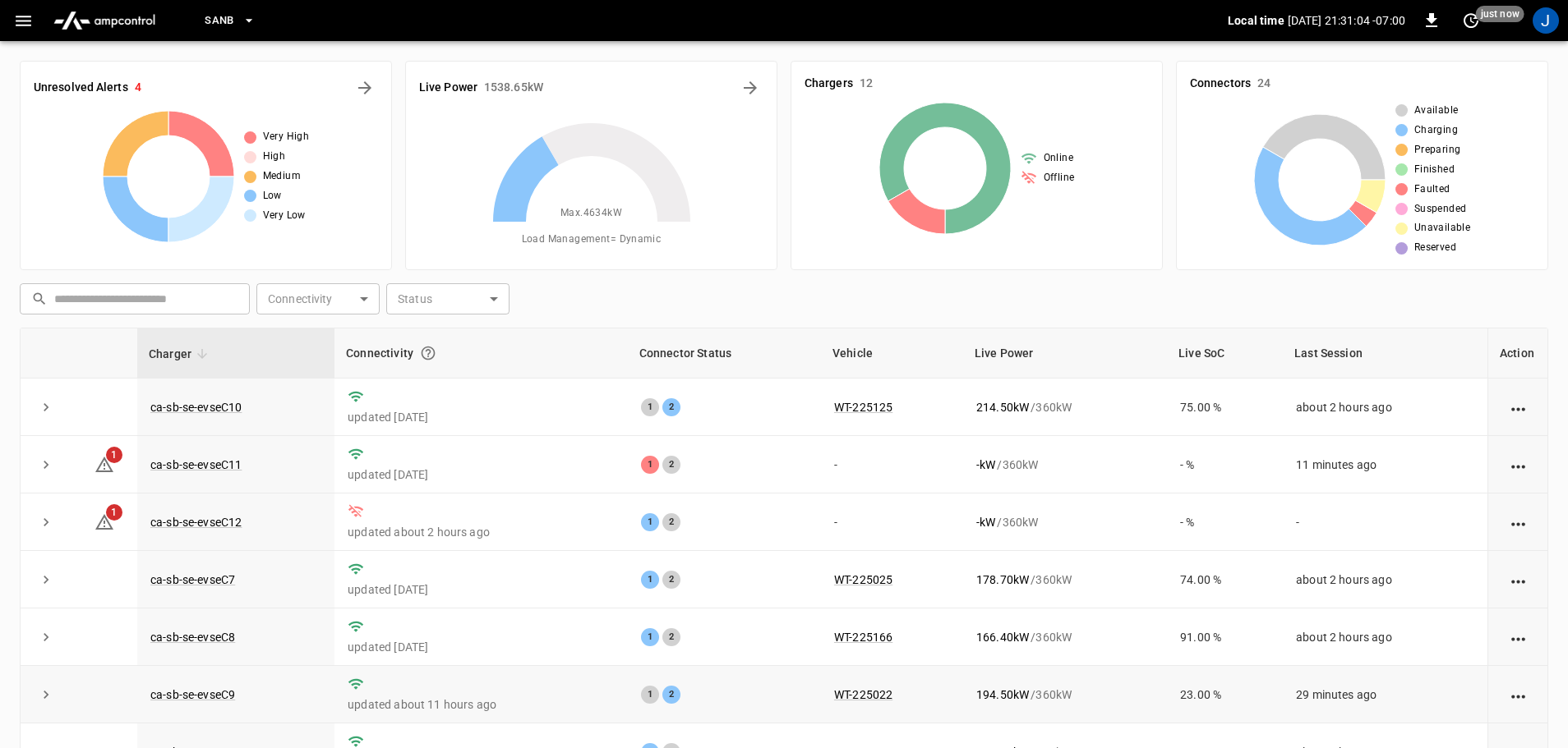
scroll to position [167, 0]
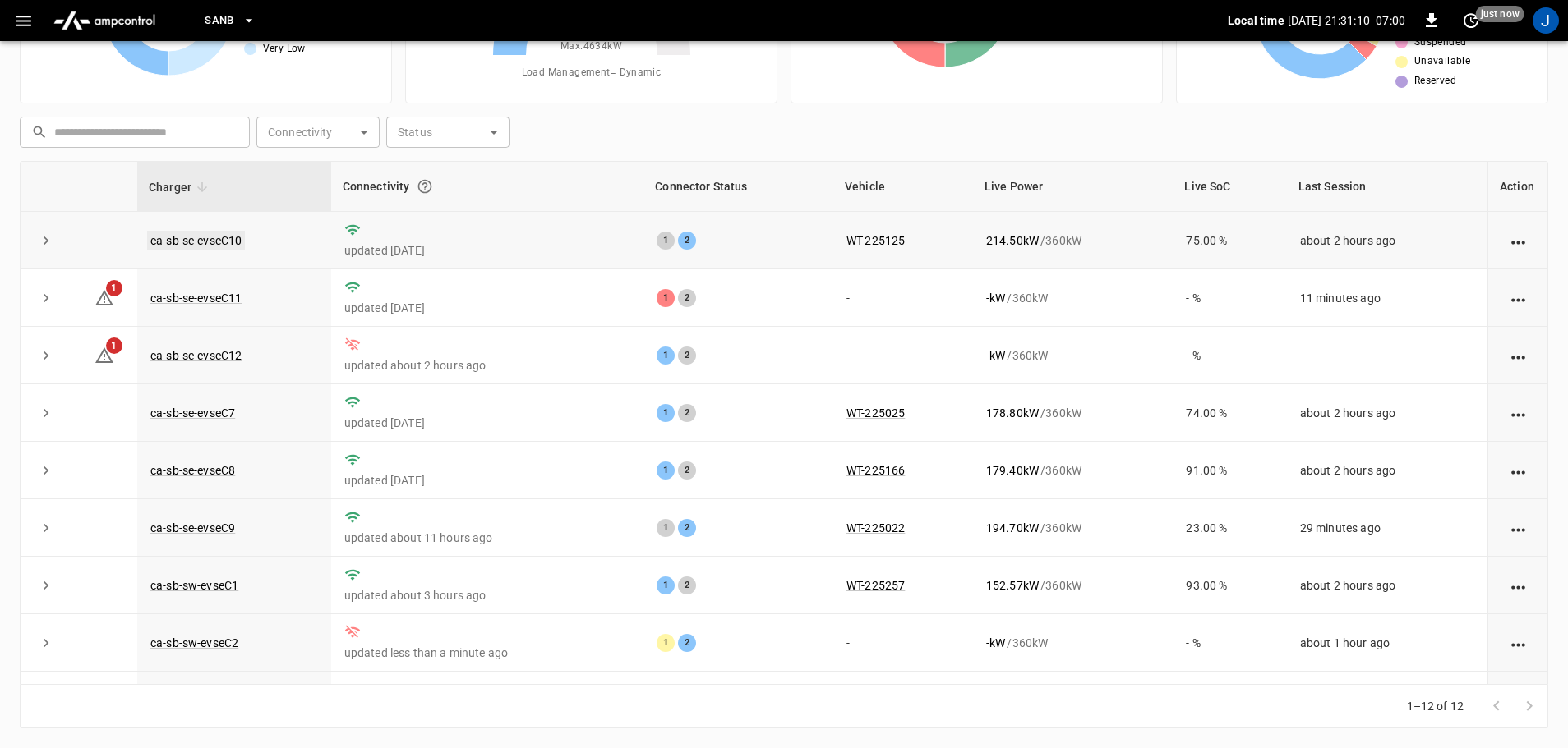
click at [182, 243] on link "ca-sb-se-evseC10" at bounding box center [196, 240] width 97 height 19
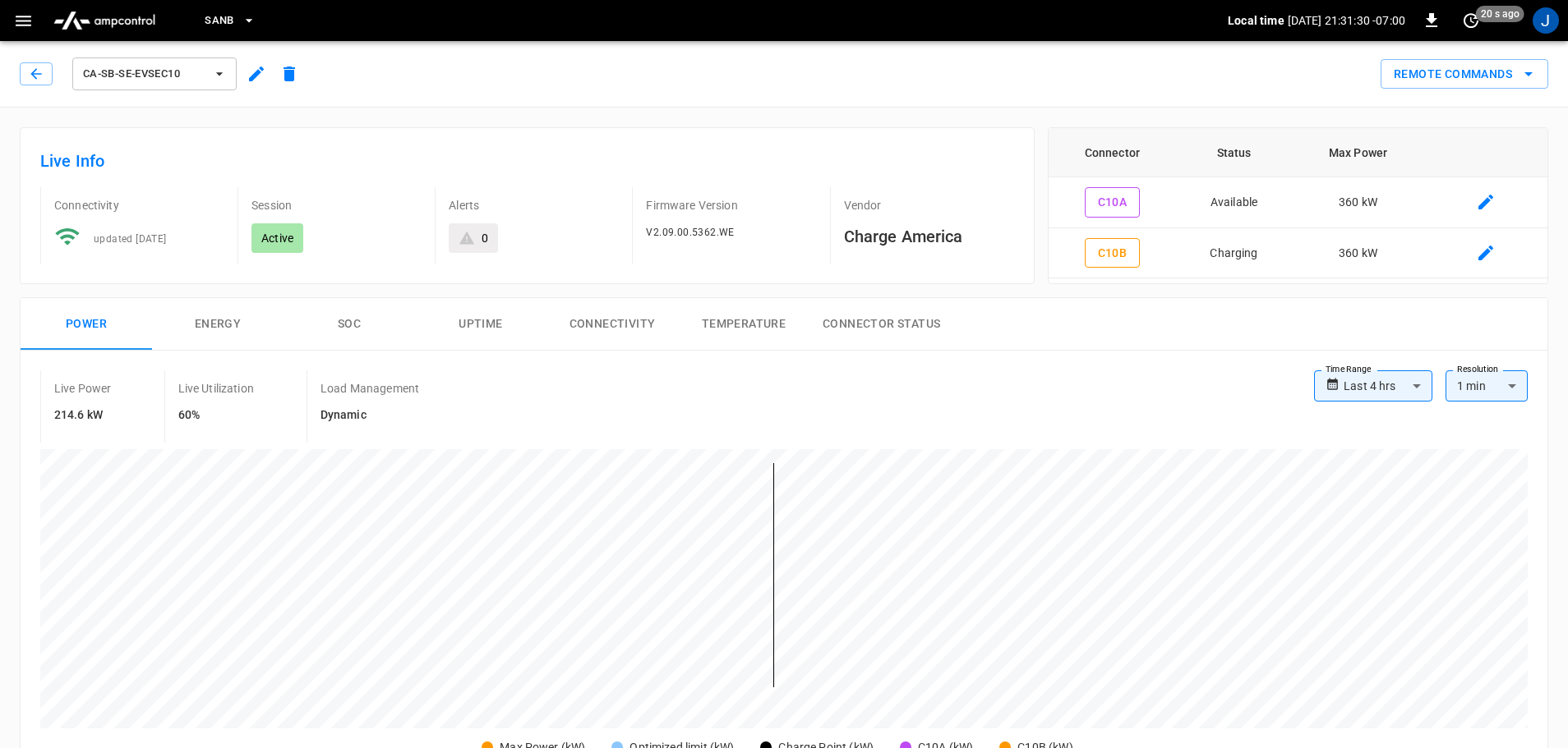
click at [23, 60] on div "ca-sb-se-evseC10" at bounding box center [162, 74] width 286 height 39
click at [39, 69] on icon "button" at bounding box center [36, 74] width 17 height 17
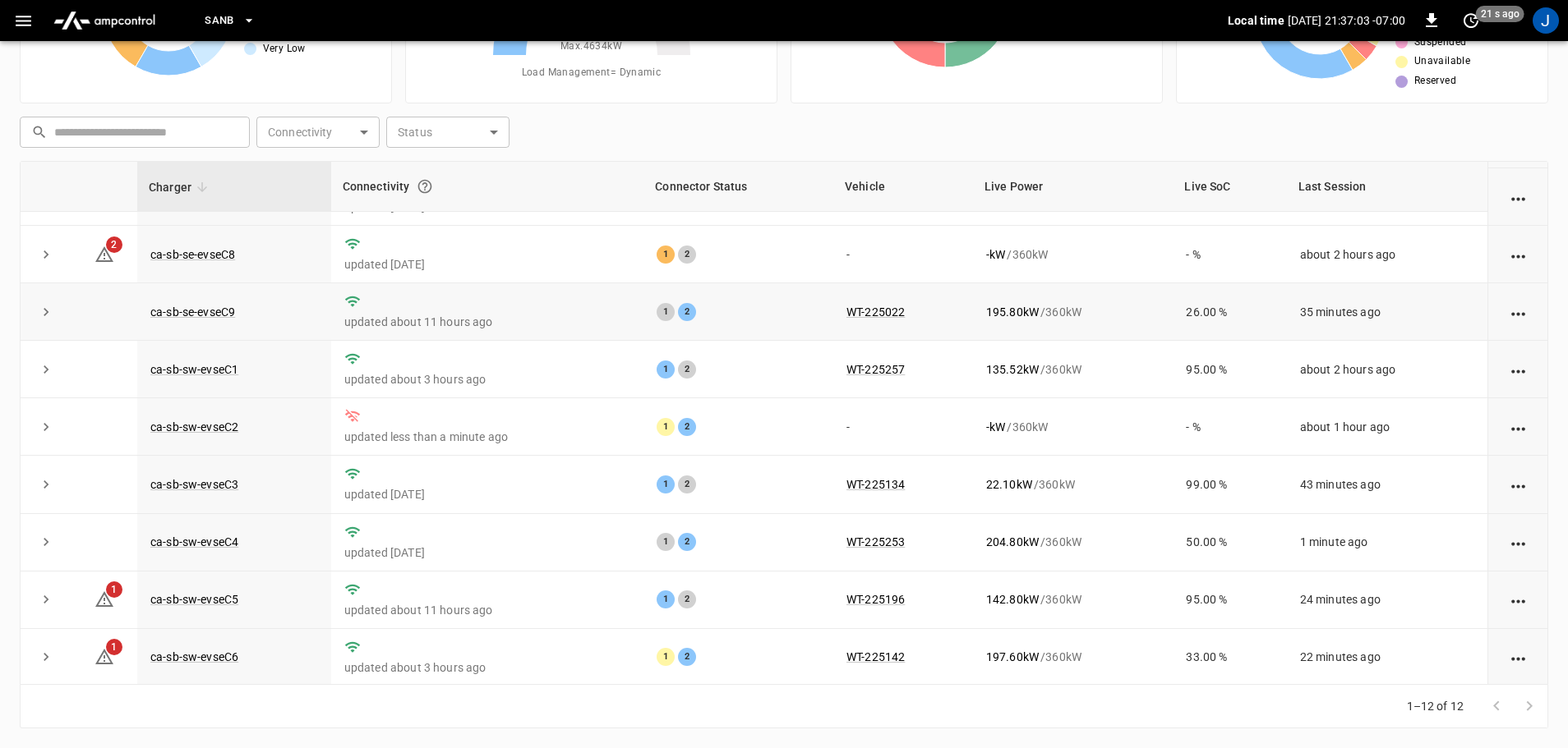
scroll to position [228, 0]
click at [206, 421] on link "ca-sb-sw-evseC2" at bounding box center [194, 425] width 95 height 19
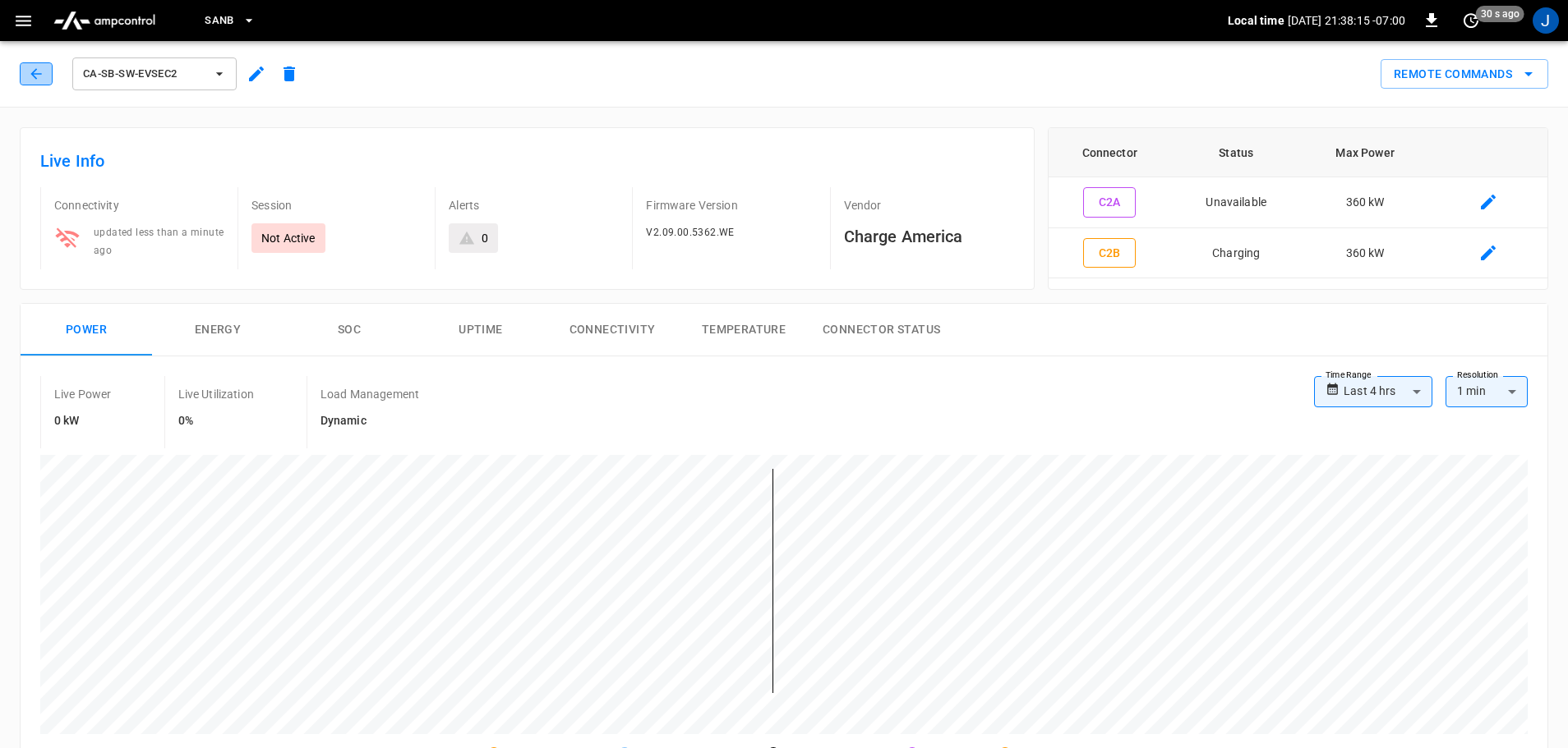
click at [31, 71] on icon "button" at bounding box center [36, 74] width 17 height 17
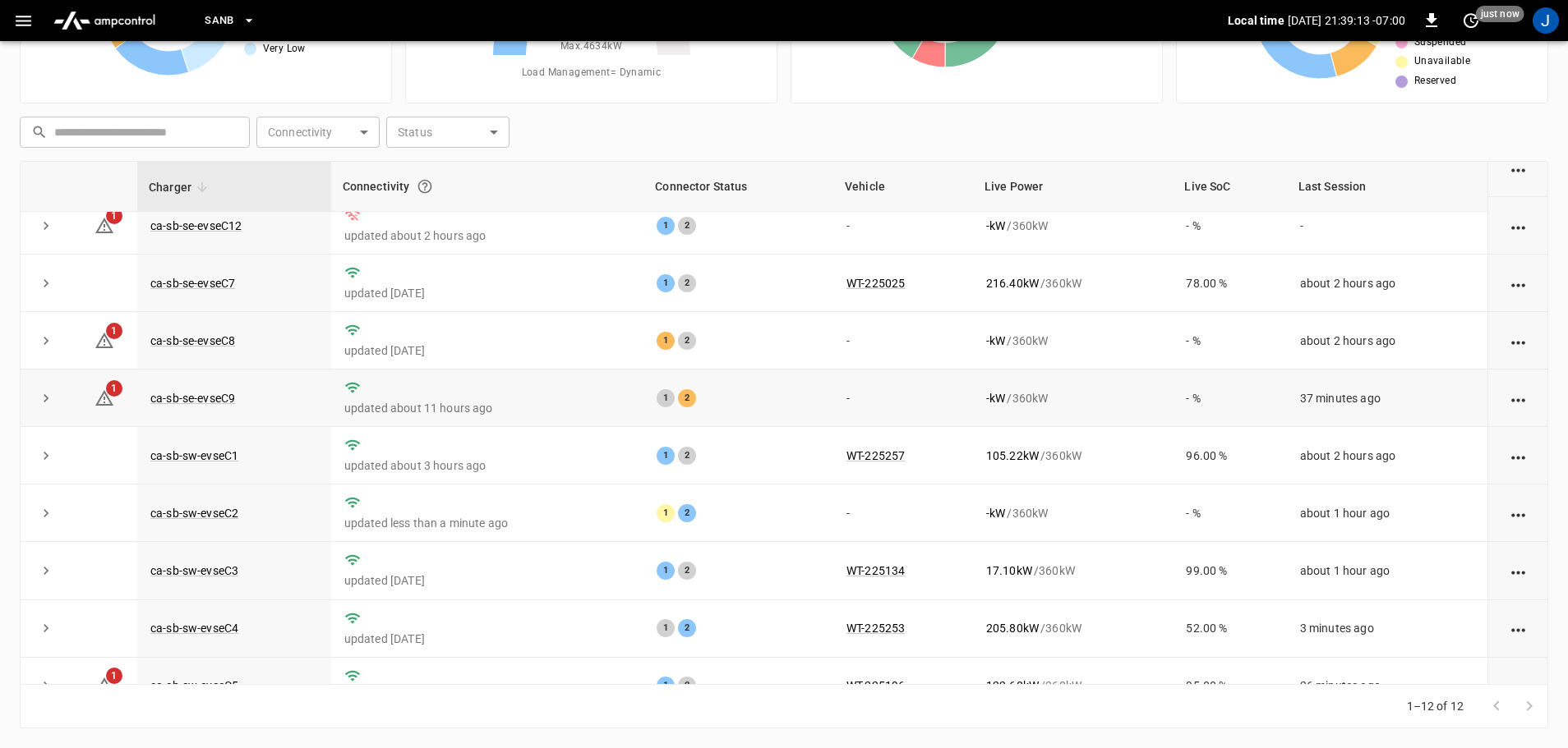
scroll to position [228, 0]
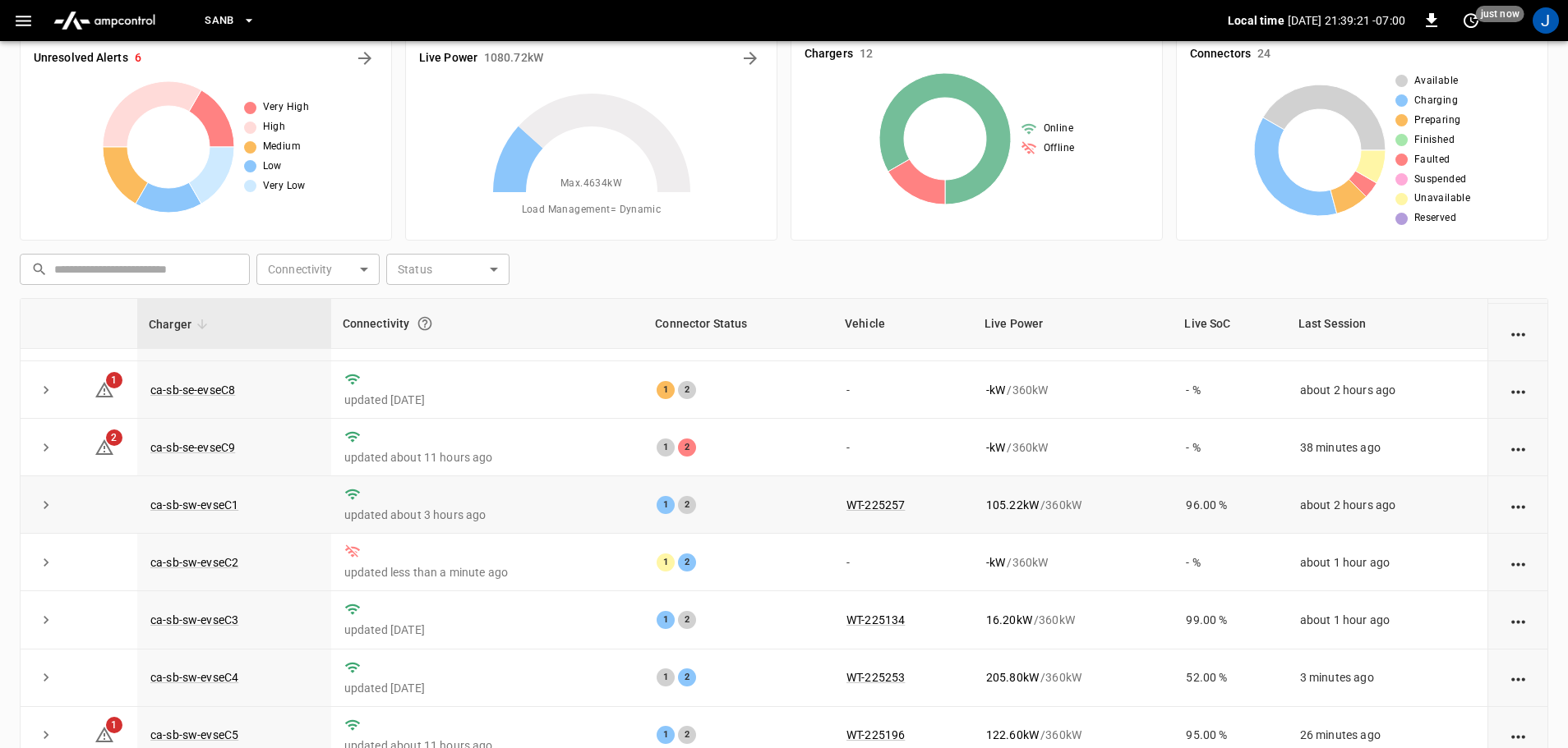
scroll to position [82, 0]
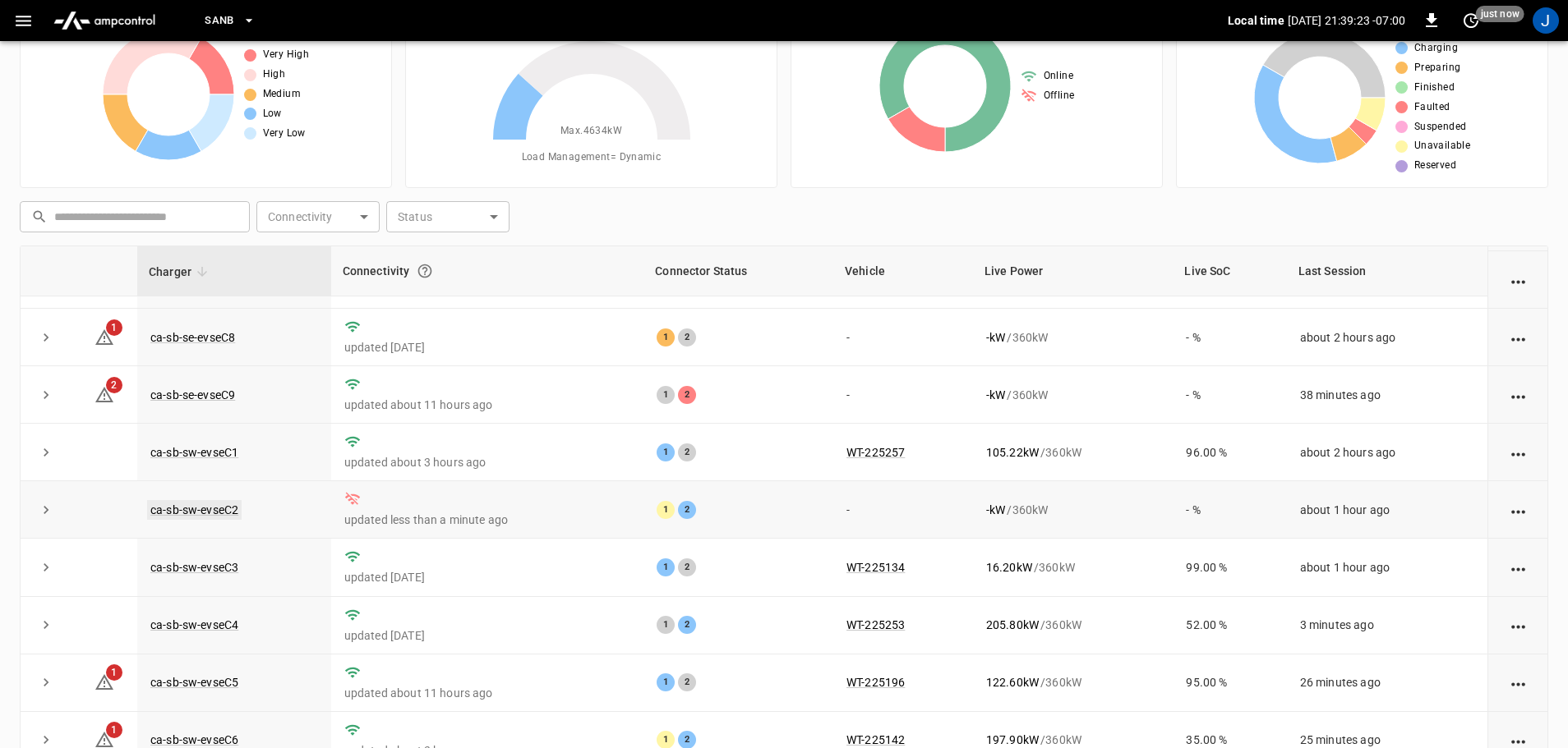
click at [218, 506] on link "ca-sb-sw-evseC2" at bounding box center [194, 510] width 95 height 19
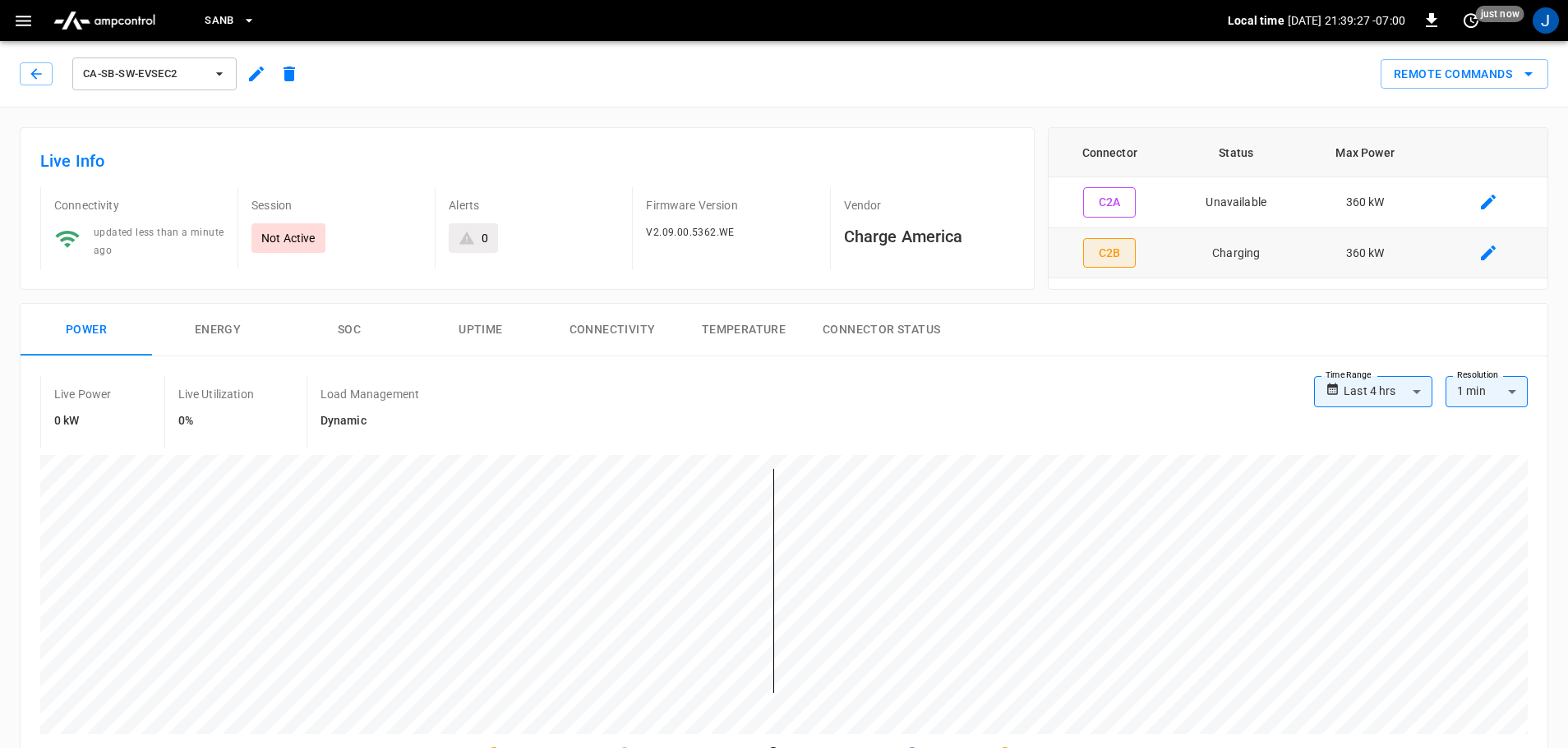
click at [1115, 260] on button "C2B" at bounding box center [1109, 254] width 53 height 30
type input "**********"
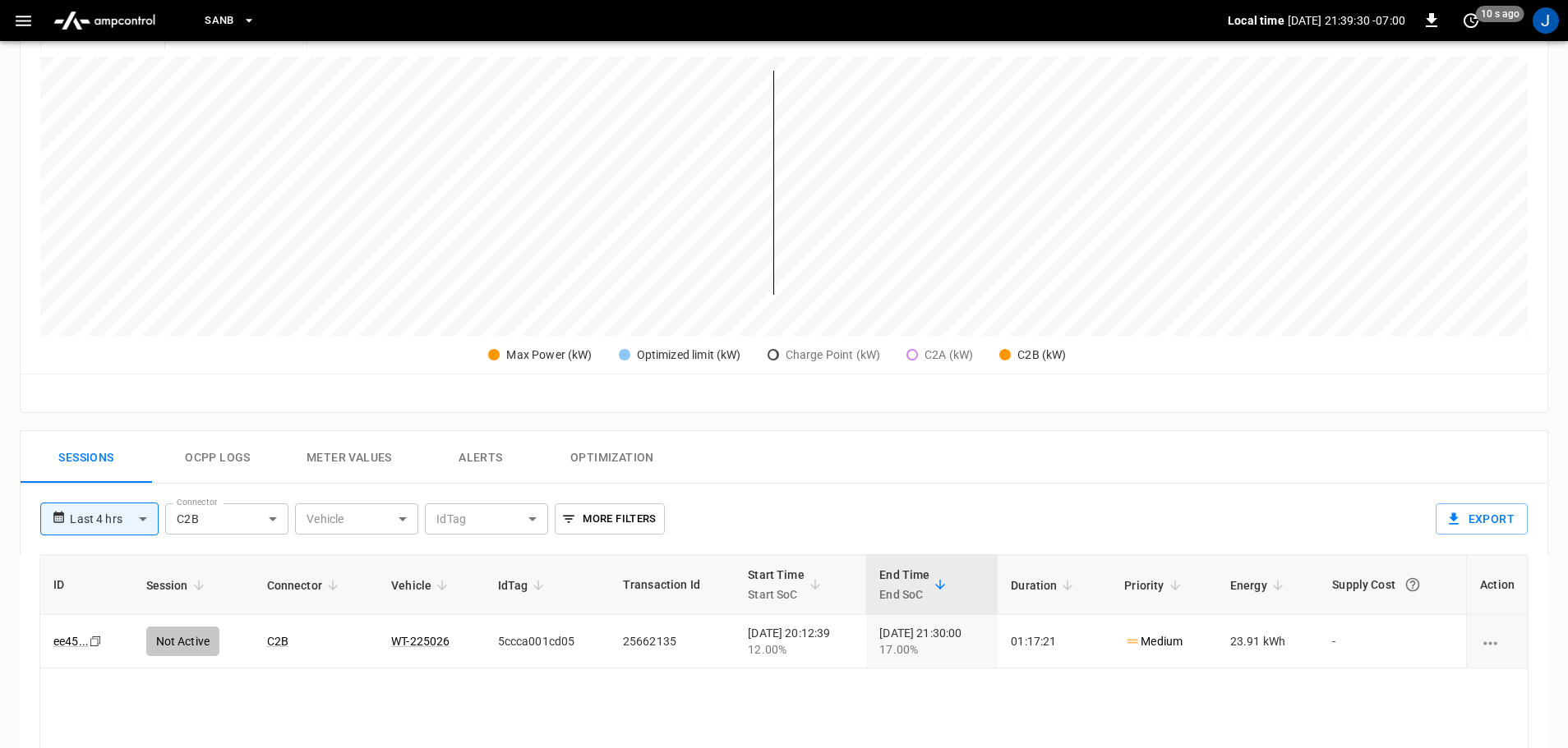
scroll to position [82, 0]
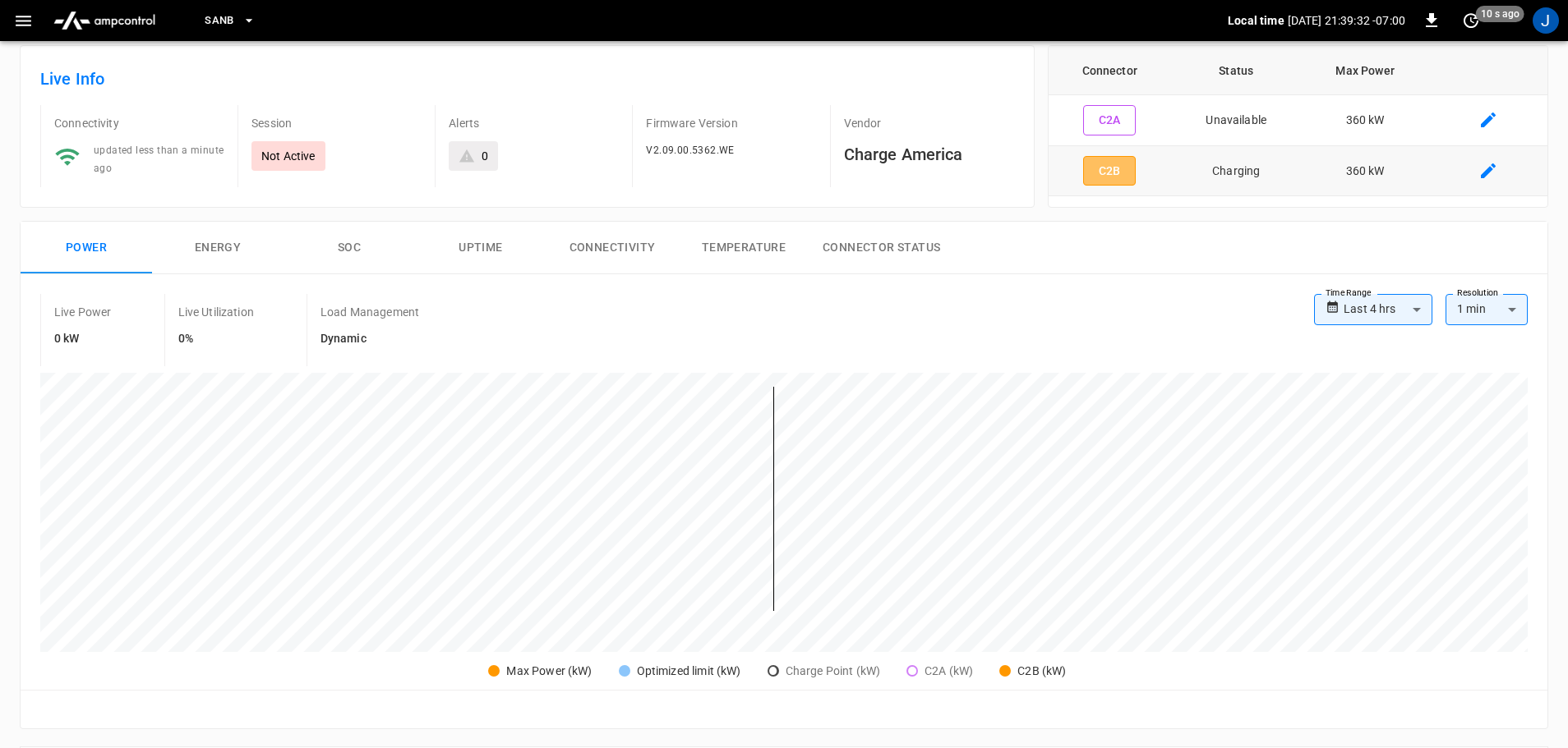
click at [1114, 165] on button "C2B" at bounding box center [1109, 171] width 53 height 30
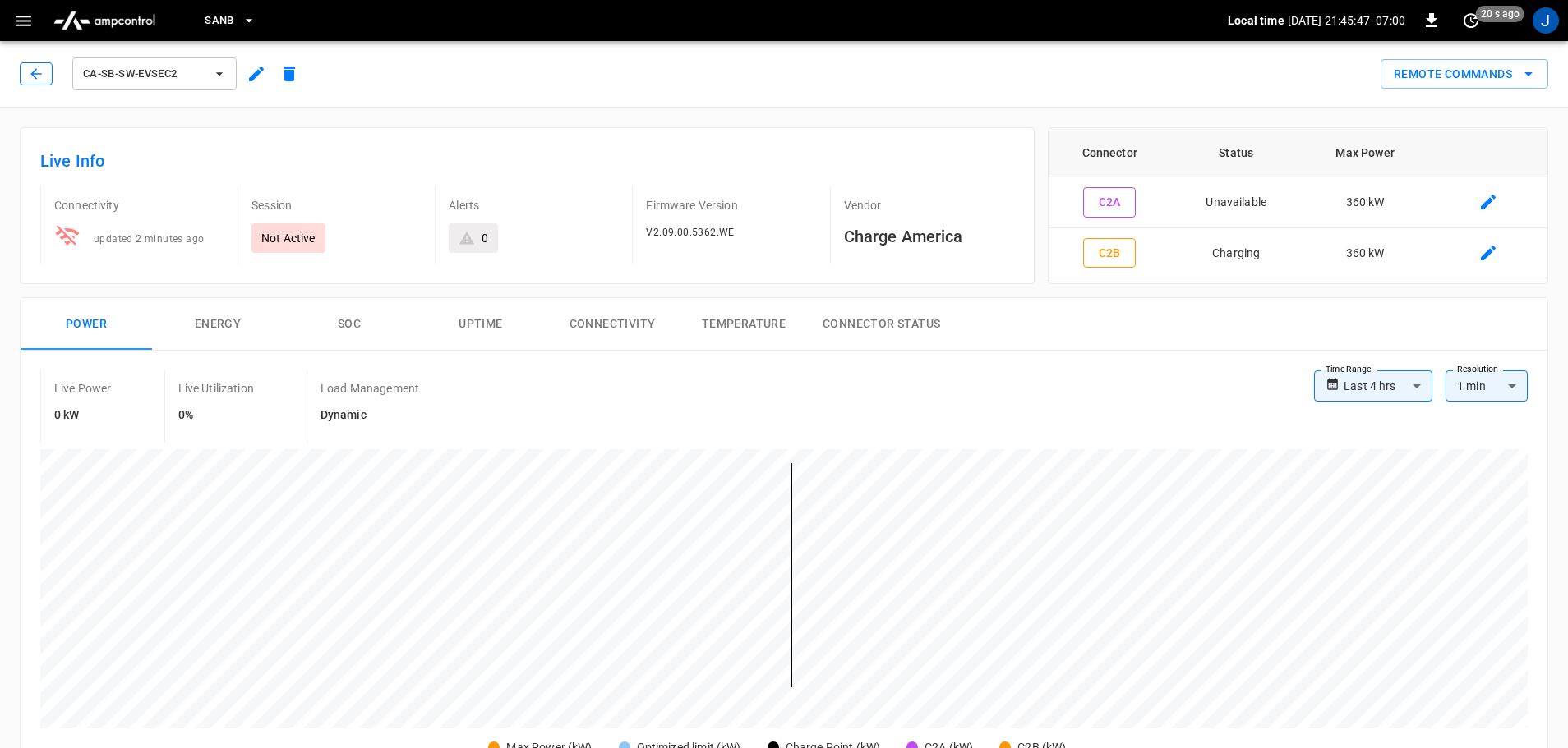
click at [40, 77] on icon "button" at bounding box center [36, 74] width 17 height 17
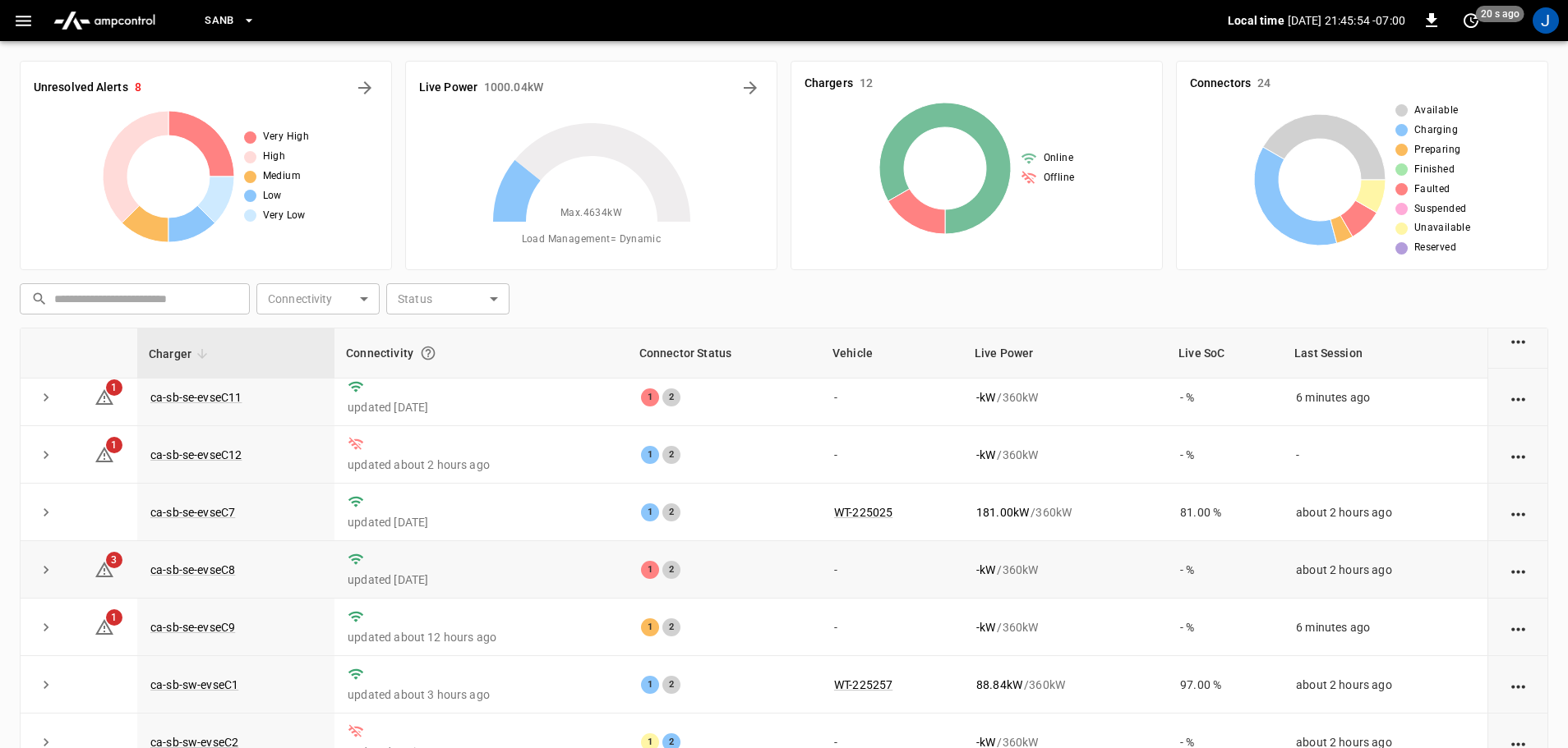
scroll to position [165, 0]
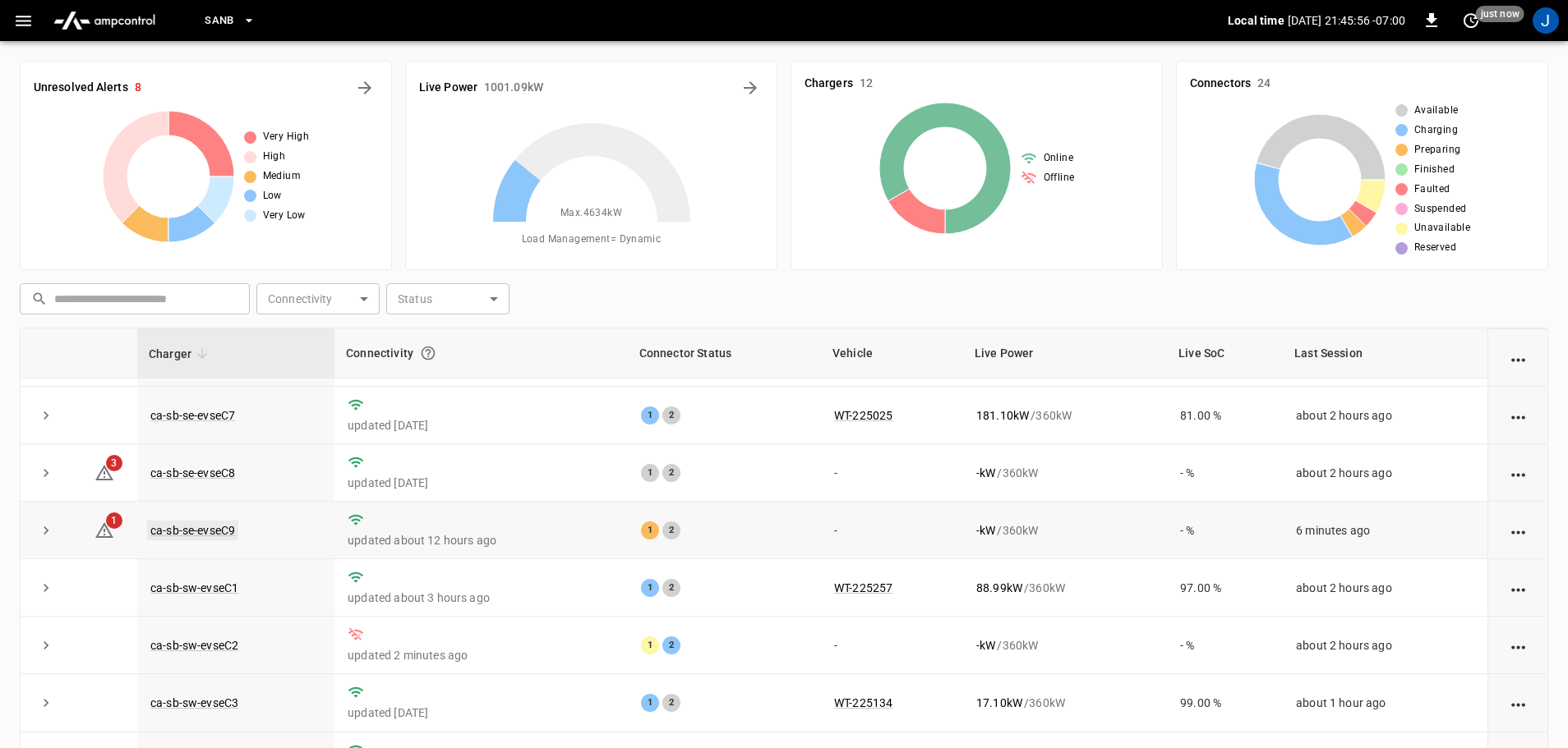
click at [194, 539] on link "ca-sb-se-evseC9" at bounding box center [192, 530] width 92 height 19
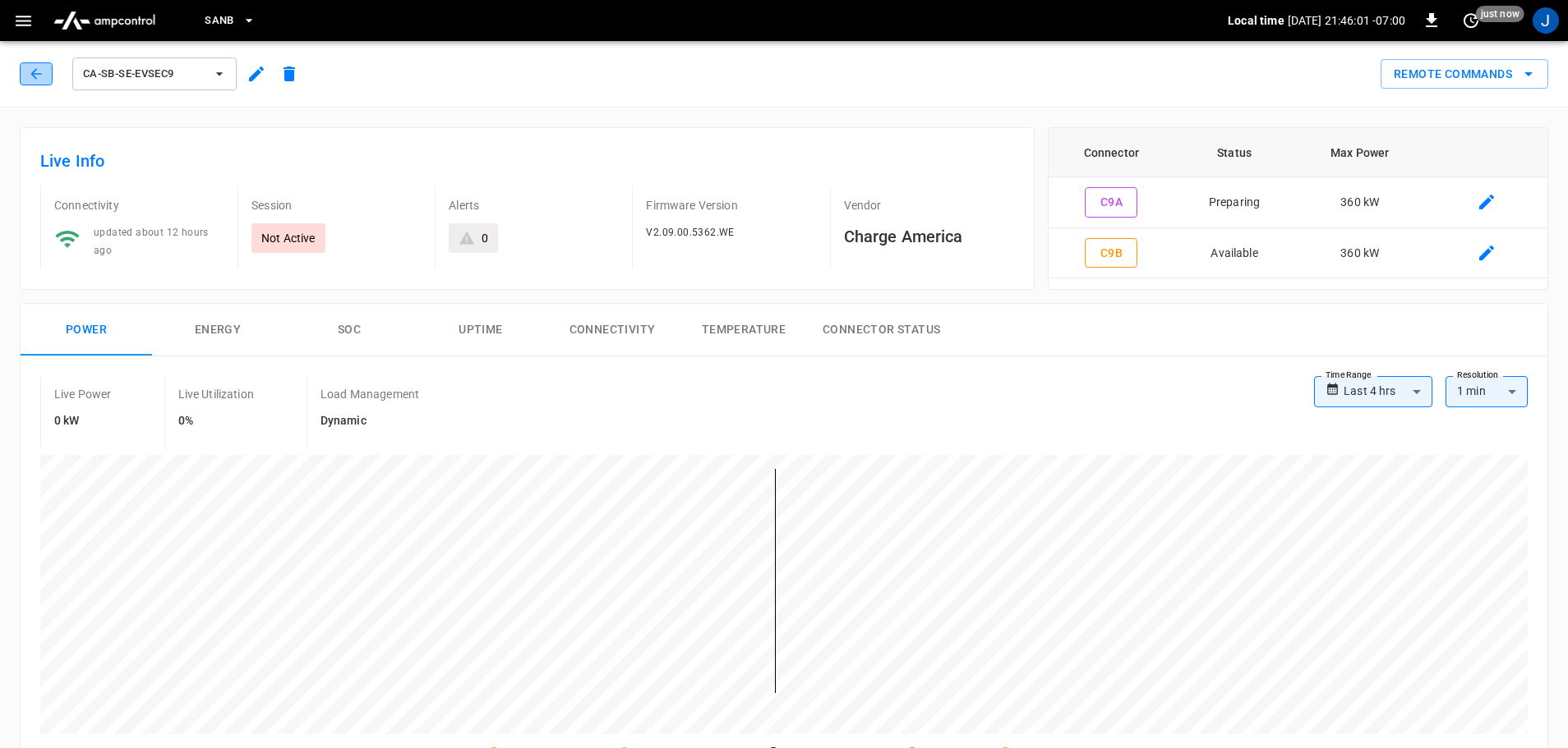
click at [23, 65] on button "button" at bounding box center [35, 73] width 33 height 23
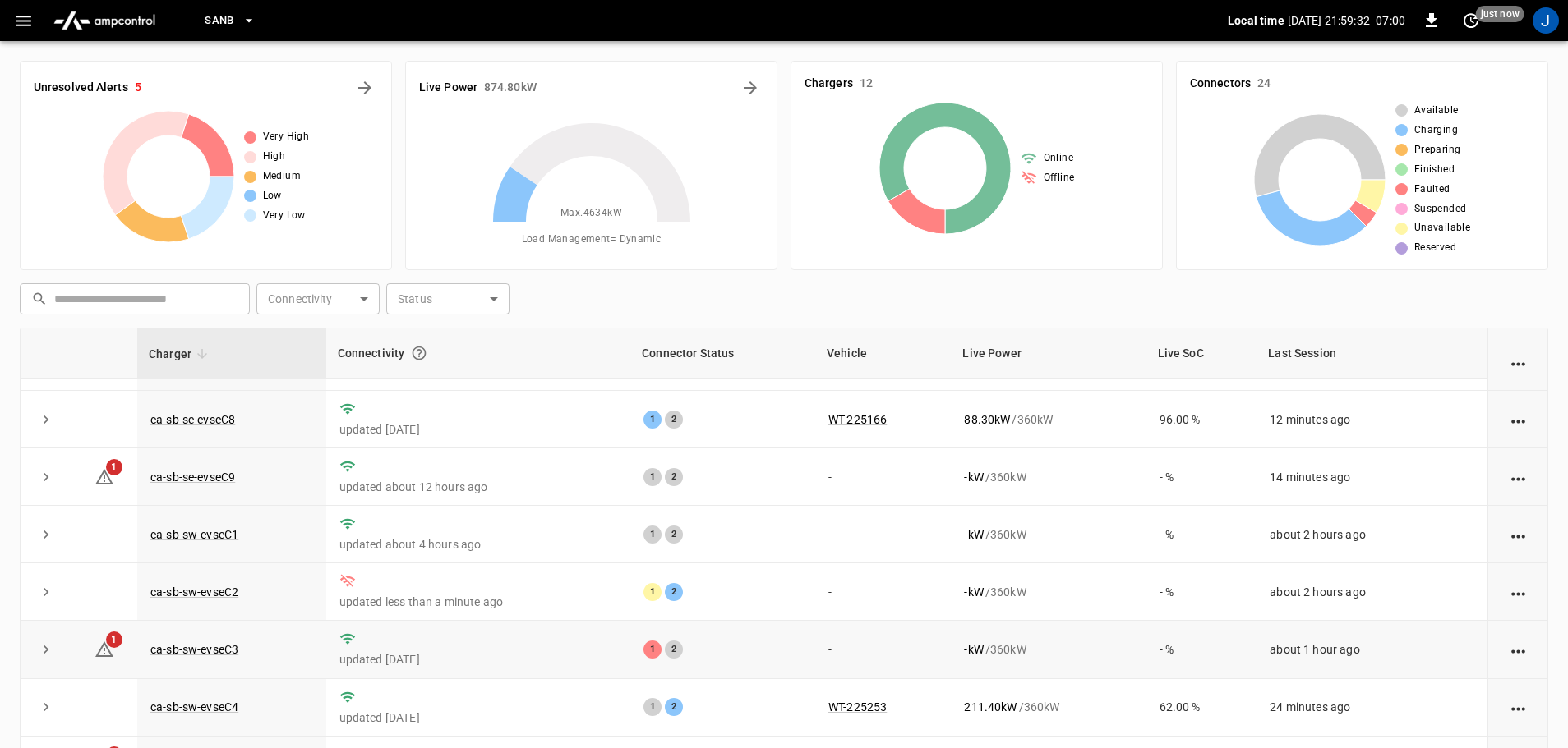
scroll to position [167, 0]
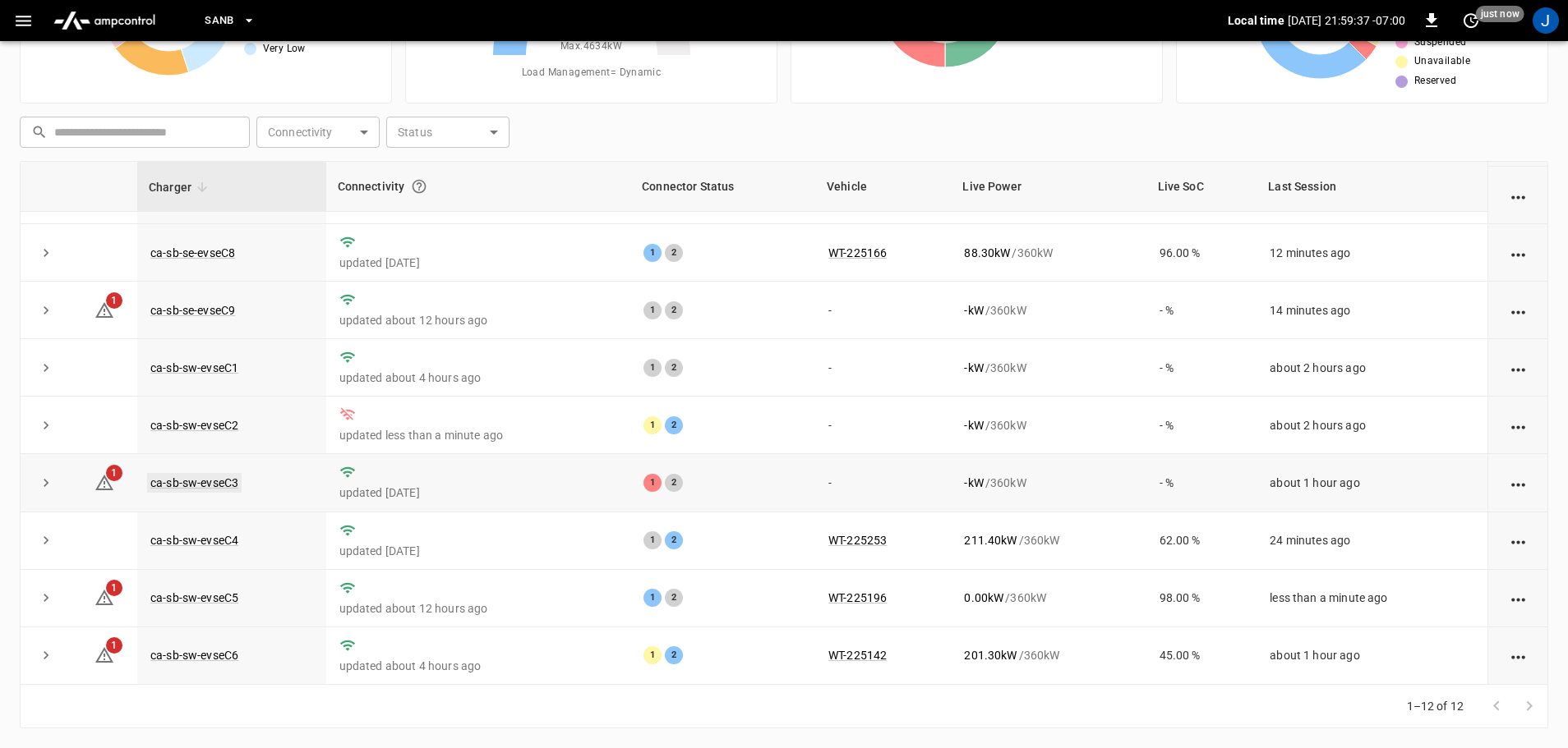
click at [201, 479] on link "ca-sb-sw-evseC3" at bounding box center [194, 482] width 95 height 19
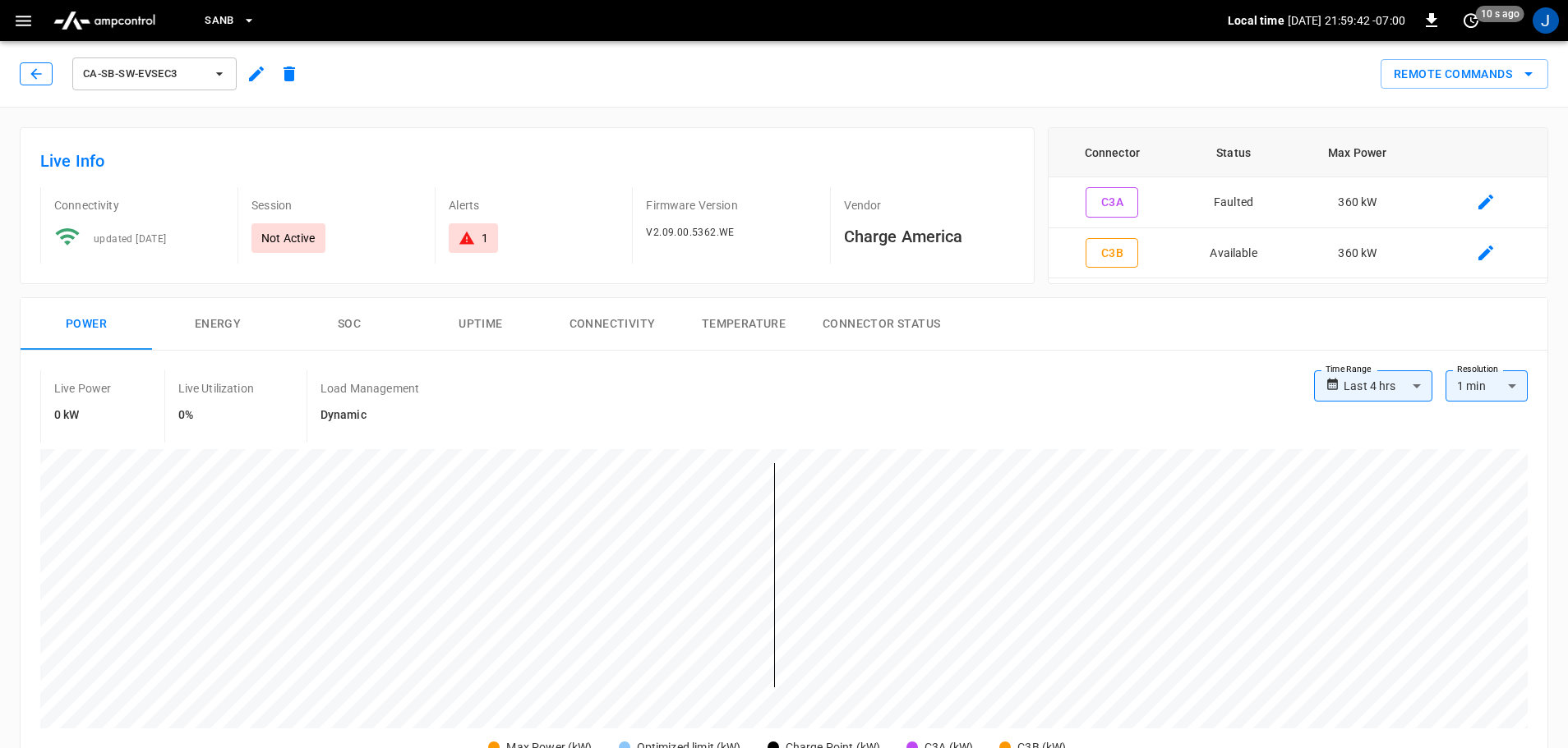
click at [24, 64] on button "button" at bounding box center [35, 73] width 33 height 23
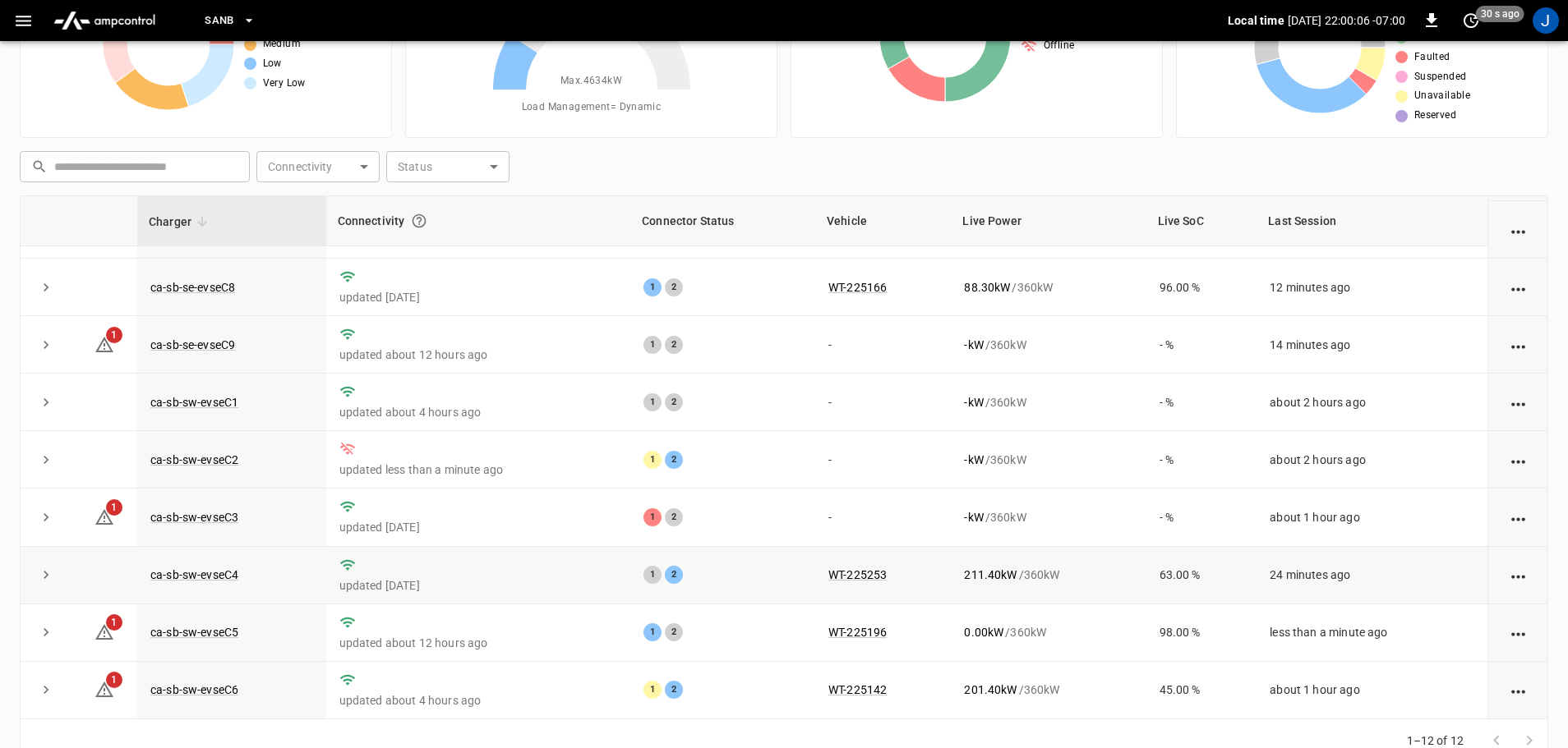
scroll to position [167, 0]
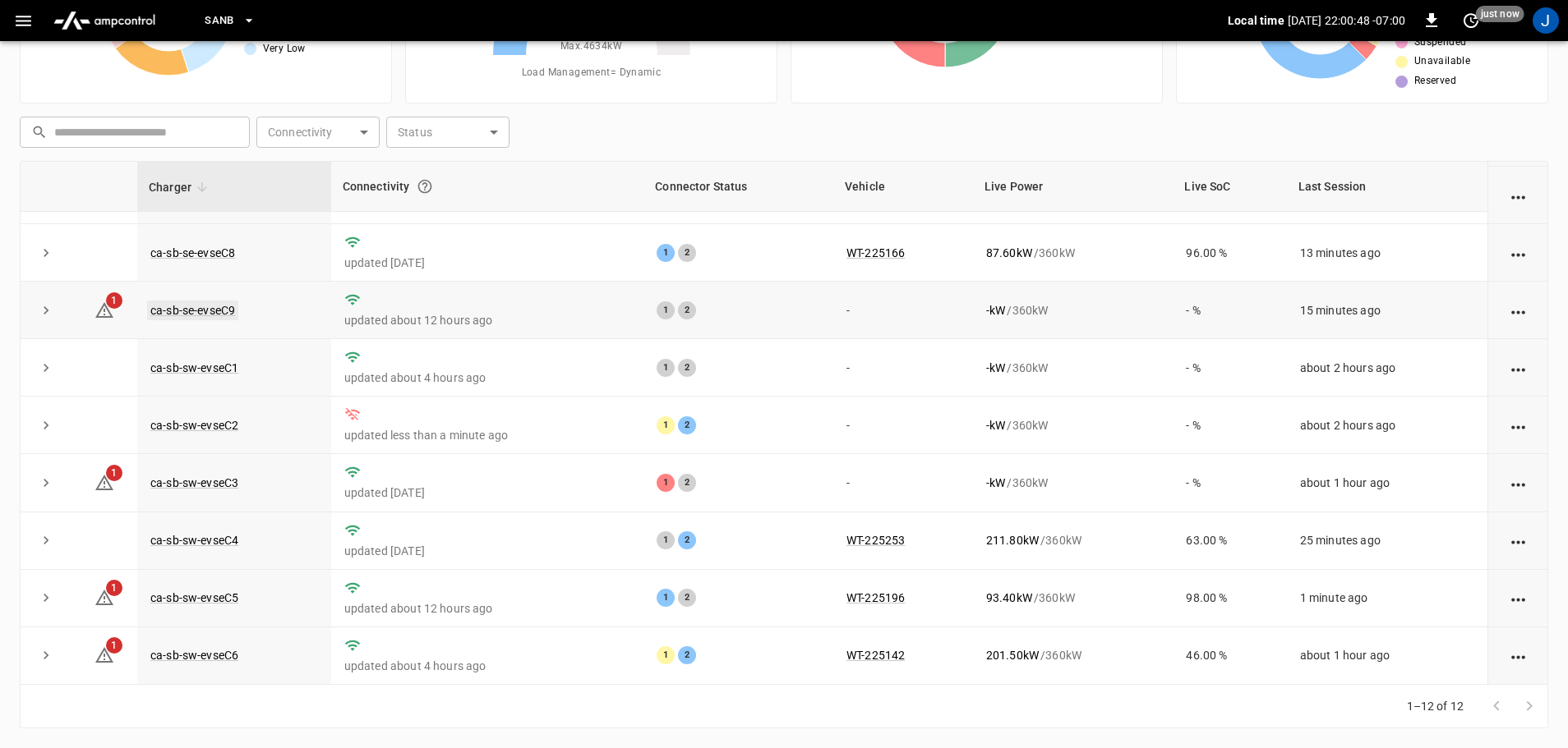
click at [218, 310] on link "ca-sb-se-evseC9" at bounding box center [192, 310] width 92 height 19
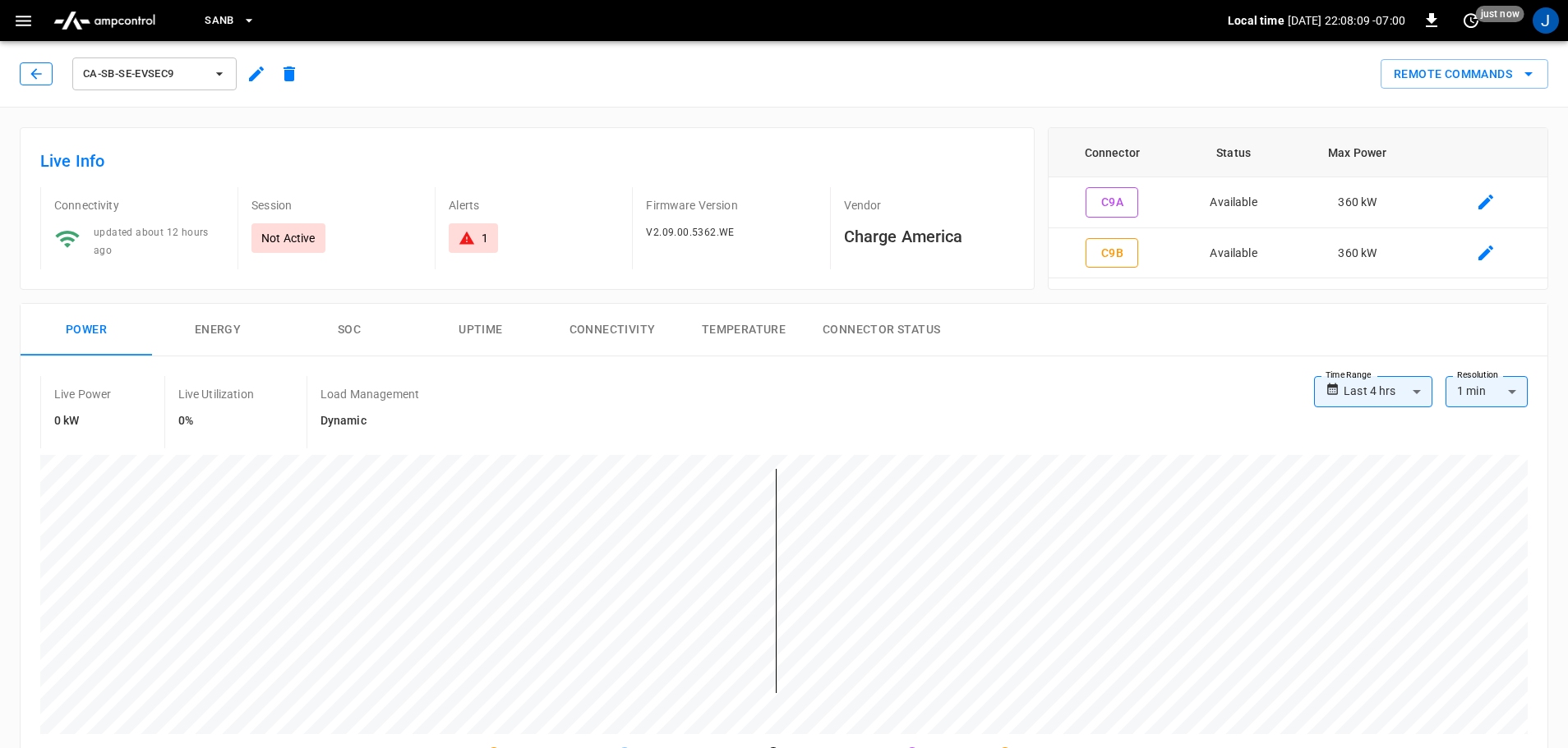
click at [22, 68] on button "button" at bounding box center [35, 73] width 33 height 23
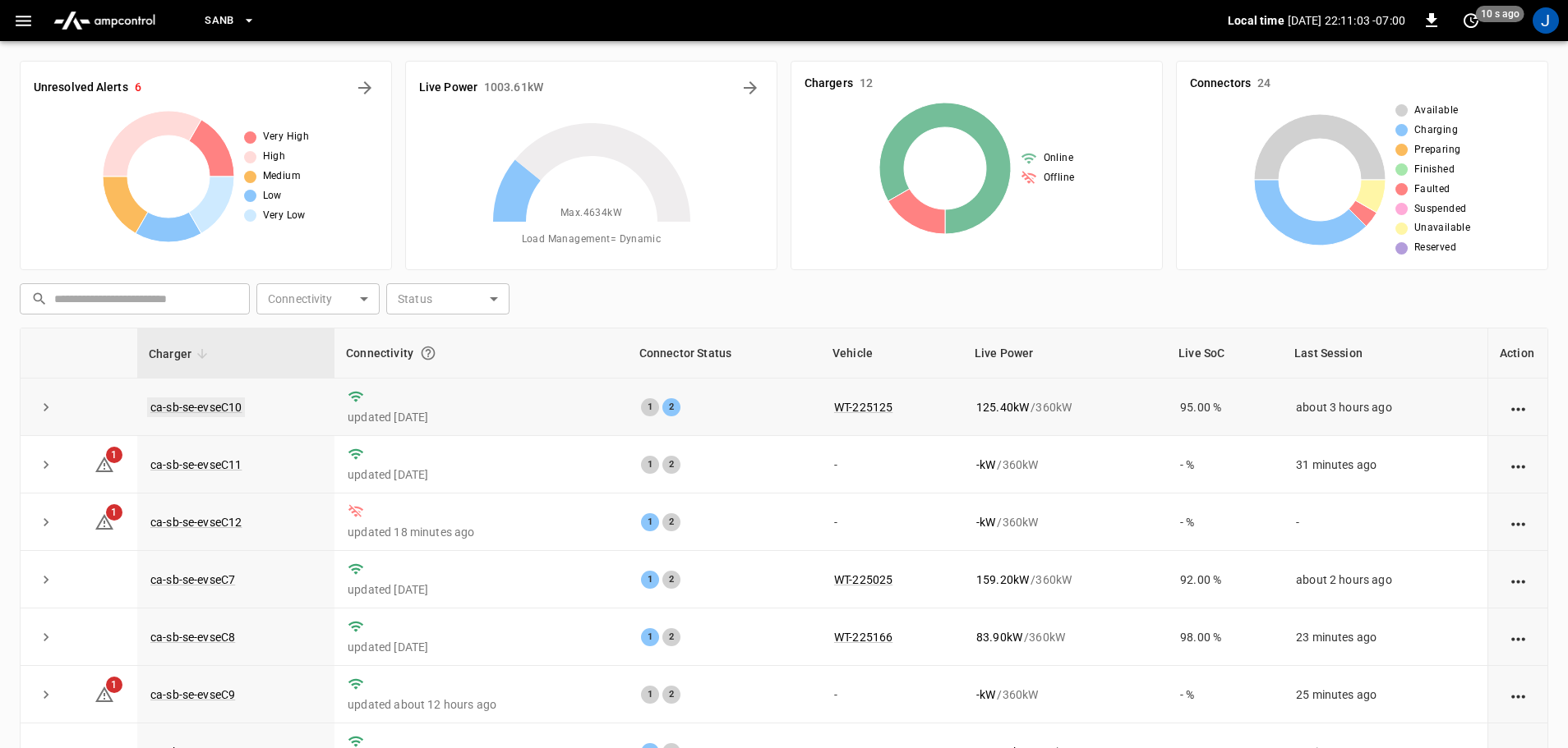
click at [208, 408] on link "ca-sb-se-evseC10" at bounding box center [196, 406] width 97 height 19
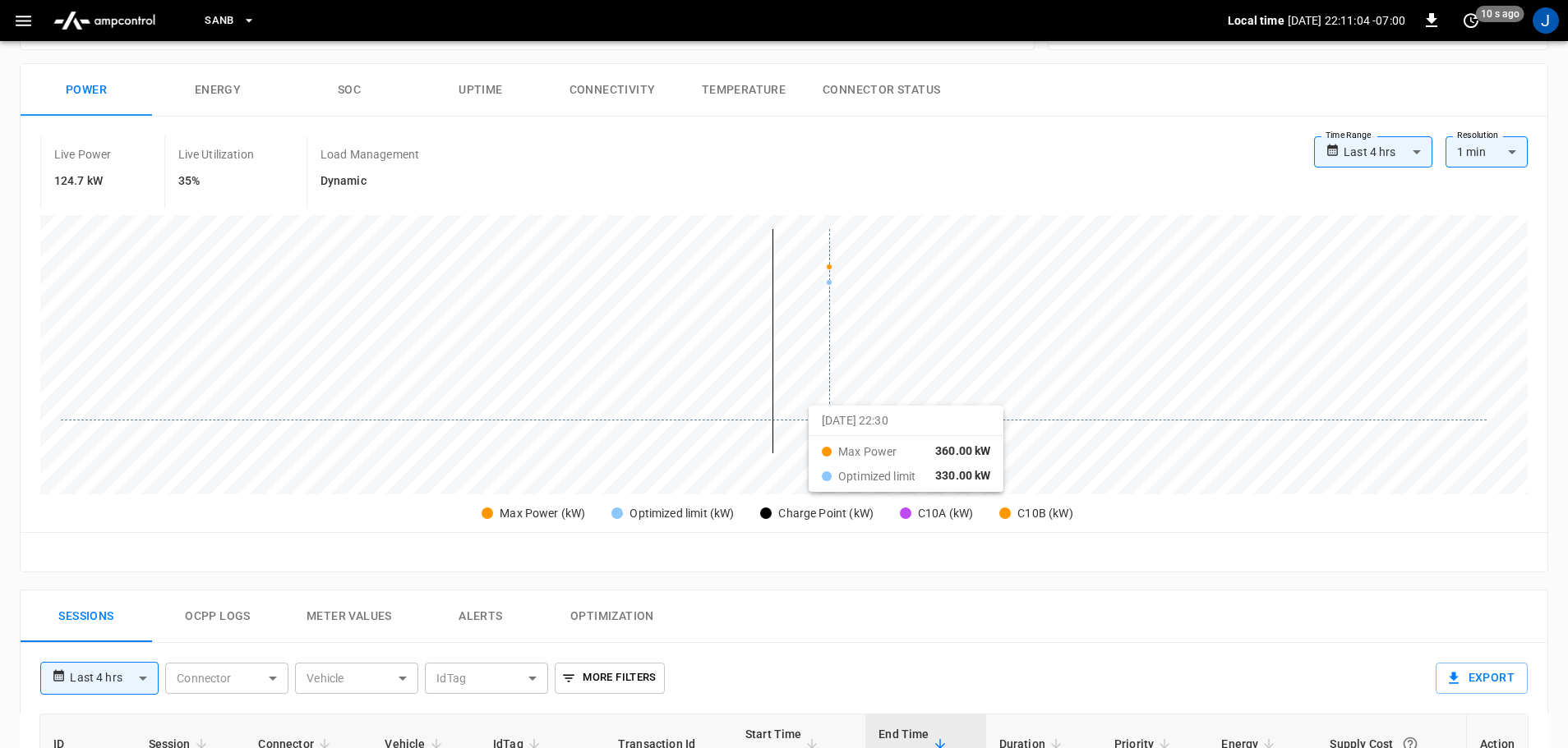
scroll to position [411, 0]
